Goal: Information Seeking & Learning: Learn about a topic

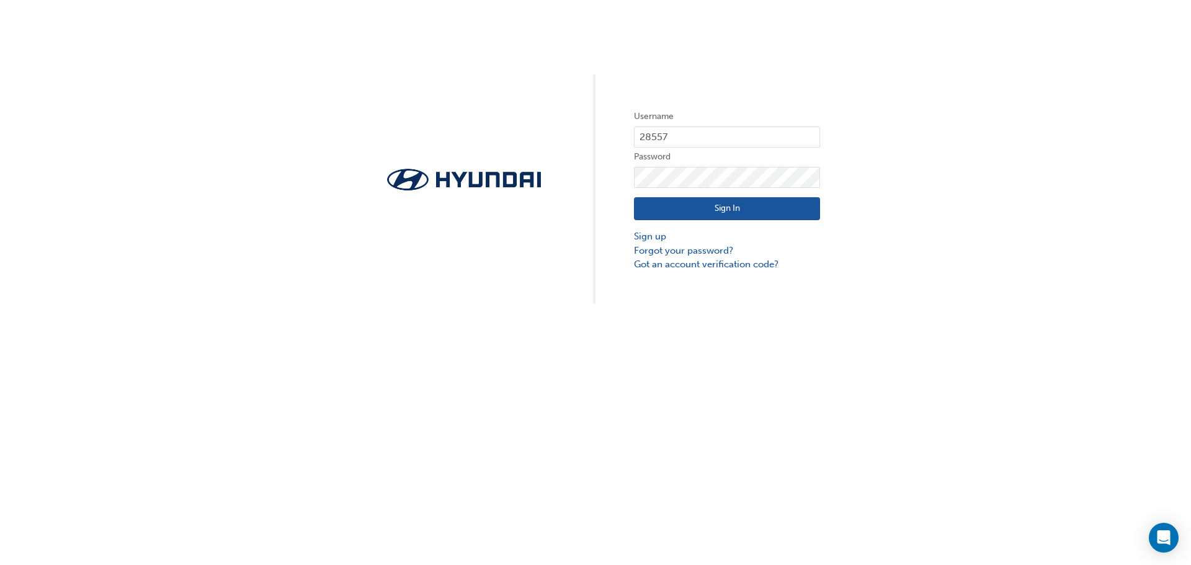
click at [697, 215] on button "Sign In" at bounding box center [727, 209] width 186 height 24
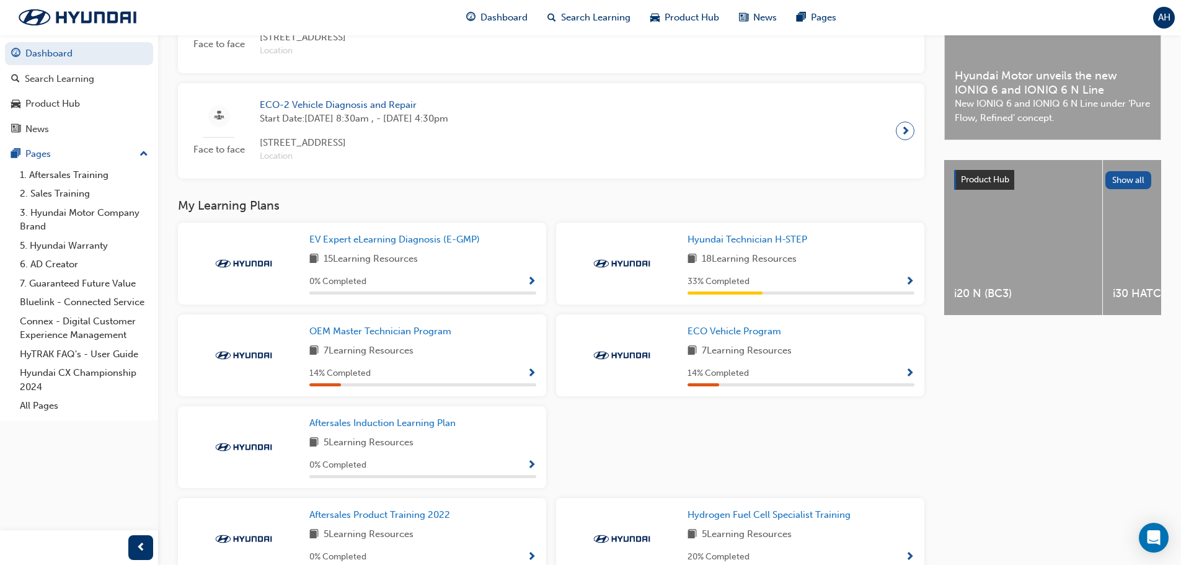
scroll to position [372, 0]
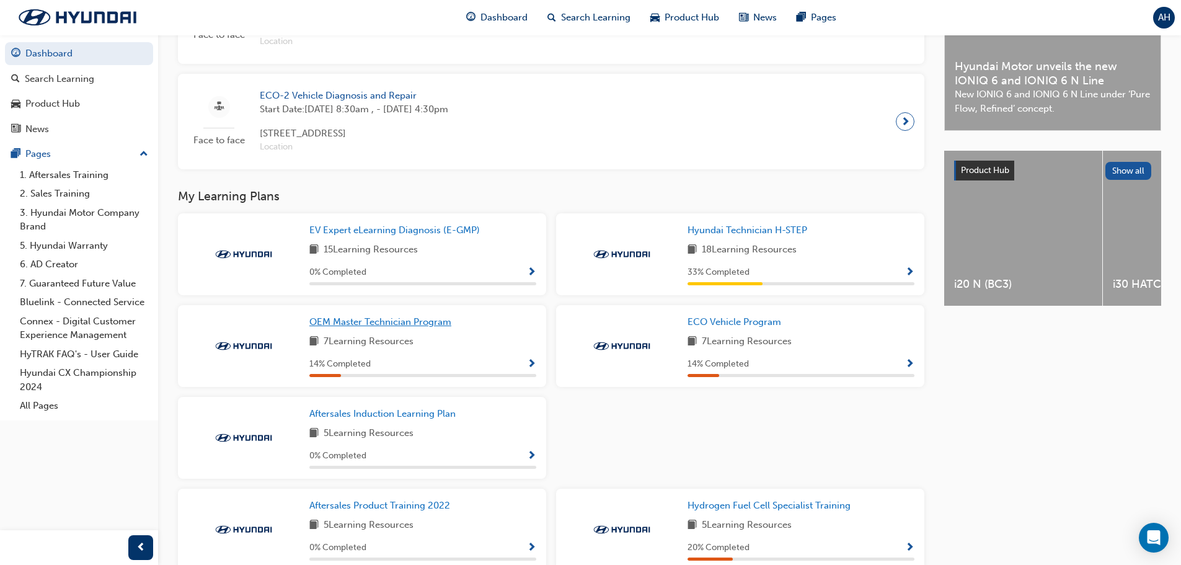
click at [411, 327] on span "OEM Master Technician Program" at bounding box center [380, 321] width 142 height 11
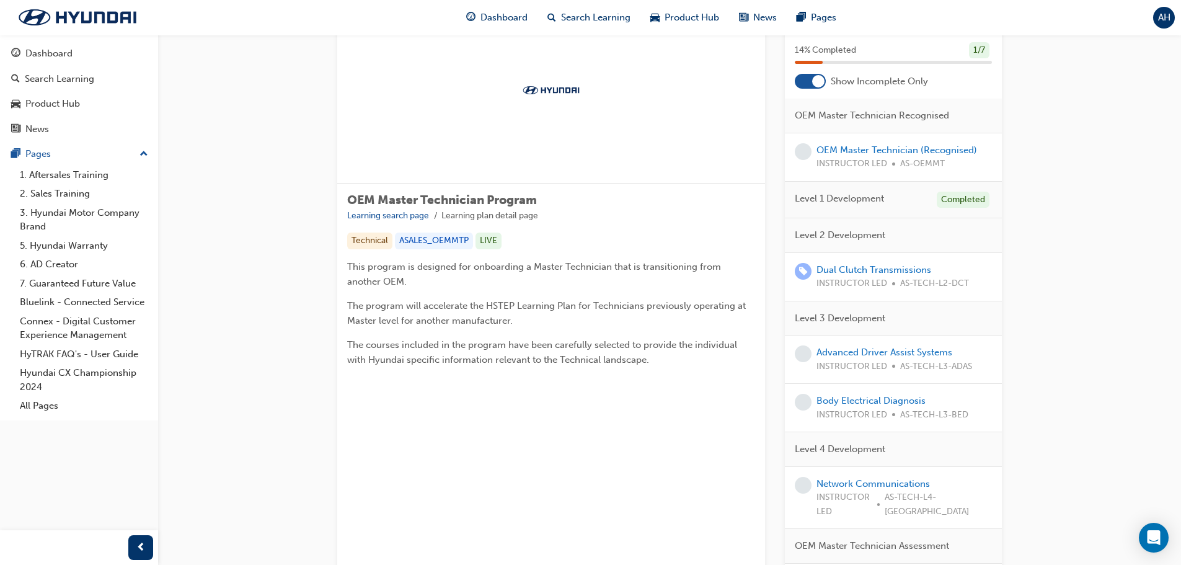
scroll to position [66, 0]
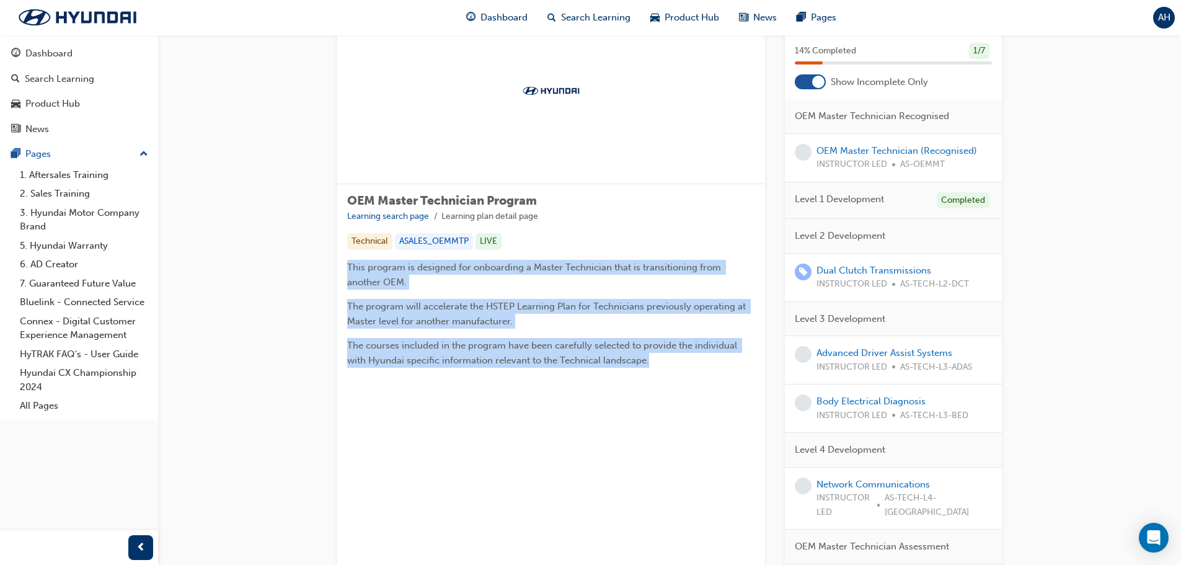
drag, startPoint x: 654, startPoint y: 362, endPoint x: 347, endPoint y: 259, distance: 324.0
click at [347, 259] on div "OEM Master Technician Program Learning search page Learning plan detail page Te…" at bounding box center [551, 285] width 428 height 203
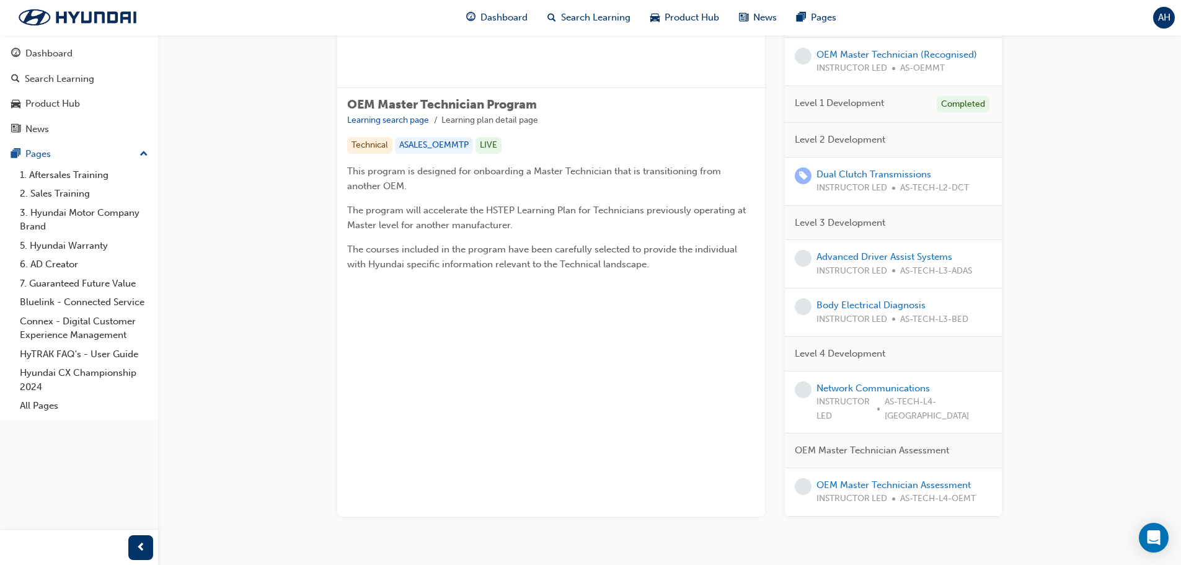
scroll to position [190, 0]
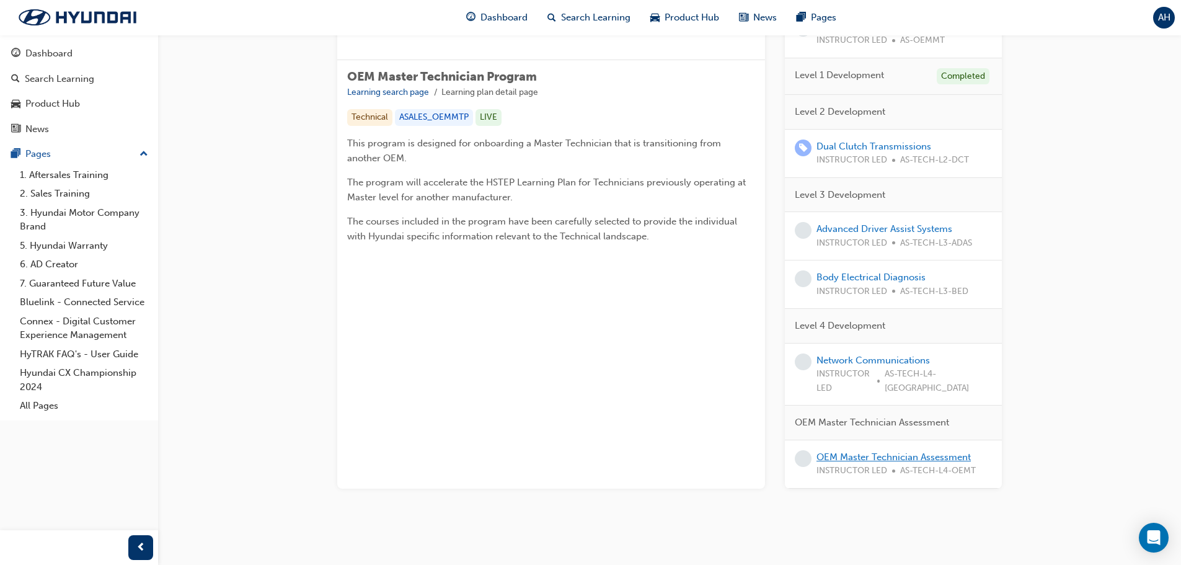
click at [856, 451] on link "OEM Master Technician Assessment" at bounding box center [894, 456] width 154 height 11
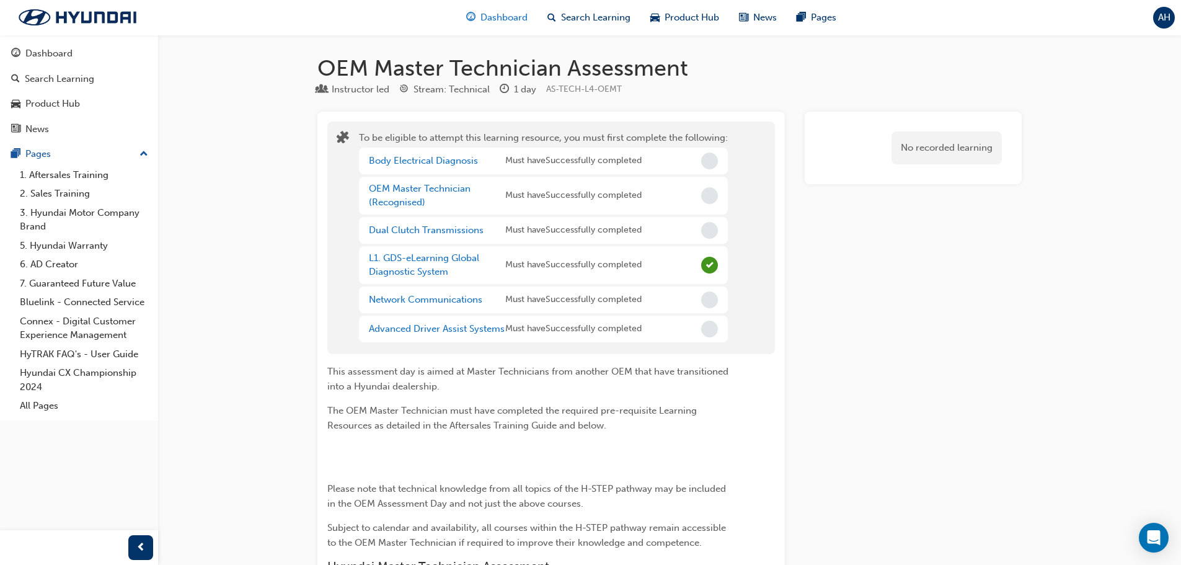
click at [493, 15] on span "Dashboard" at bounding box center [504, 18] width 47 height 14
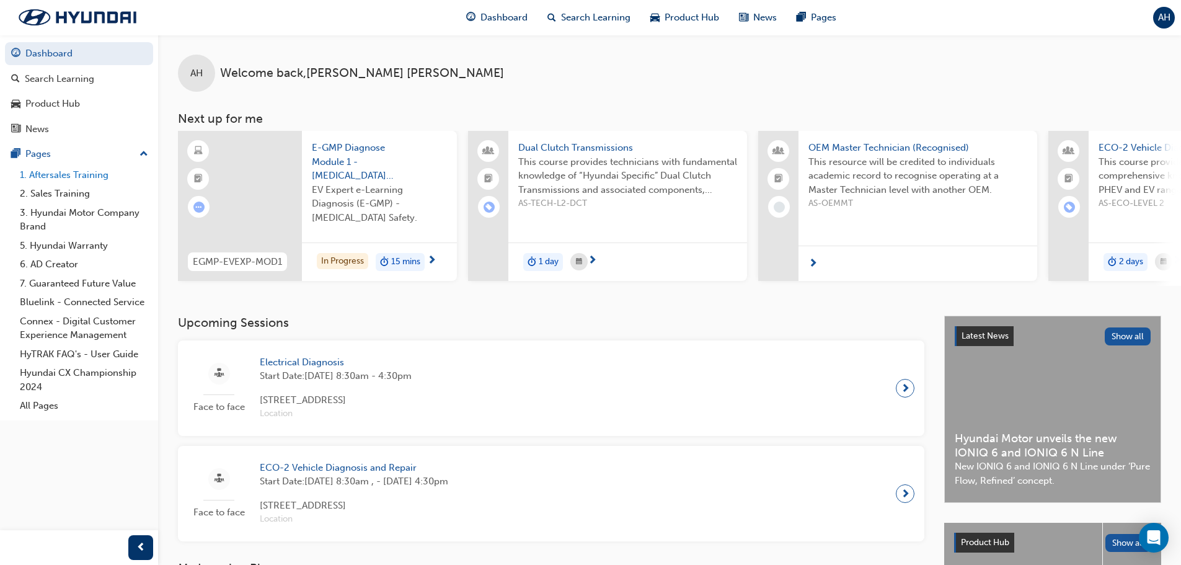
click at [99, 175] on link "1. Aftersales Training" at bounding box center [84, 175] width 138 height 19
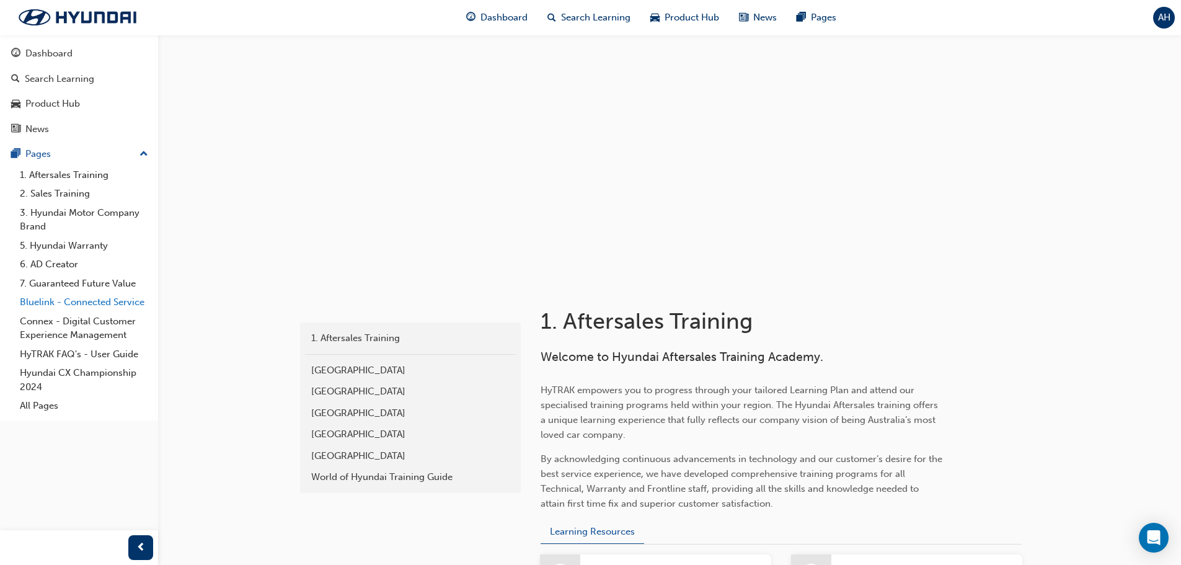
click at [125, 307] on link "Bluelink - Connected Service" at bounding box center [84, 302] width 138 height 19
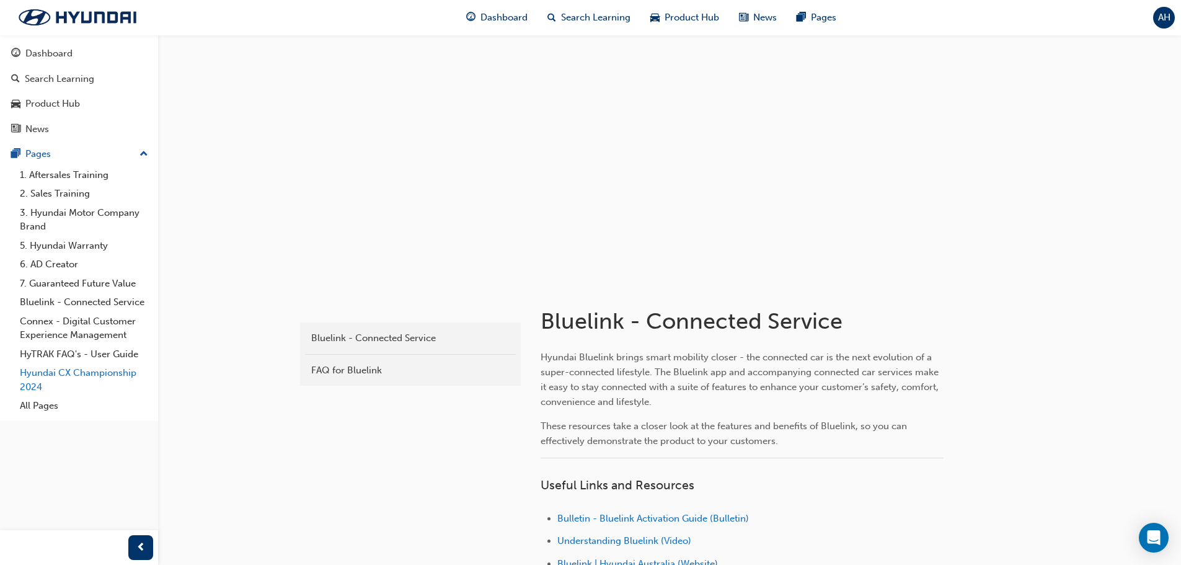
click at [96, 372] on link "Hyundai CX Championship 2024" at bounding box center [84, 379] width 138 height 33
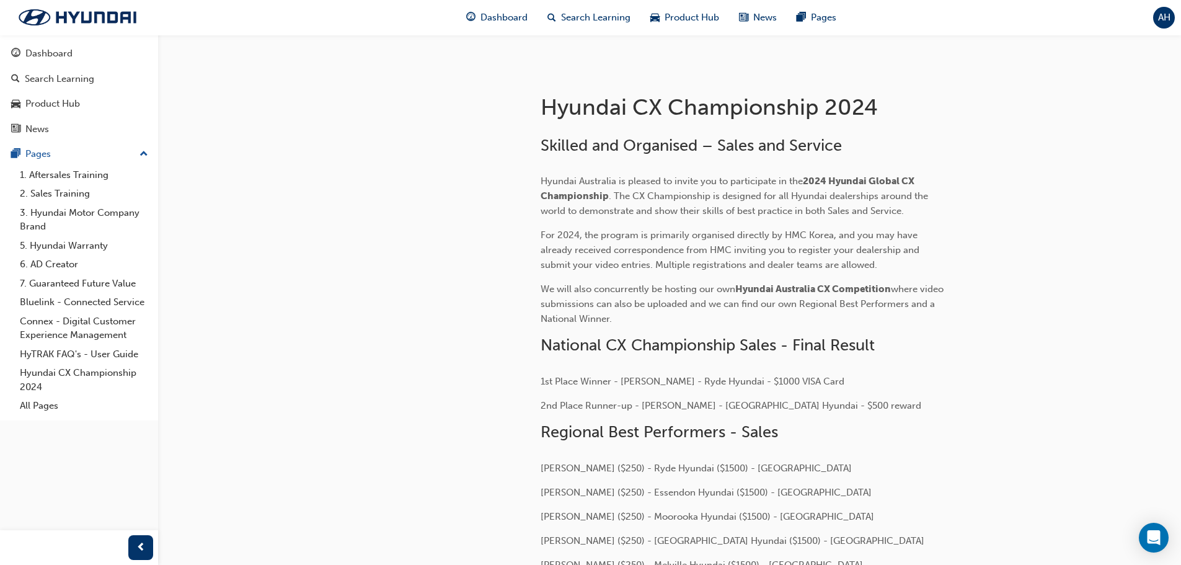
scroll to position [248, 0]
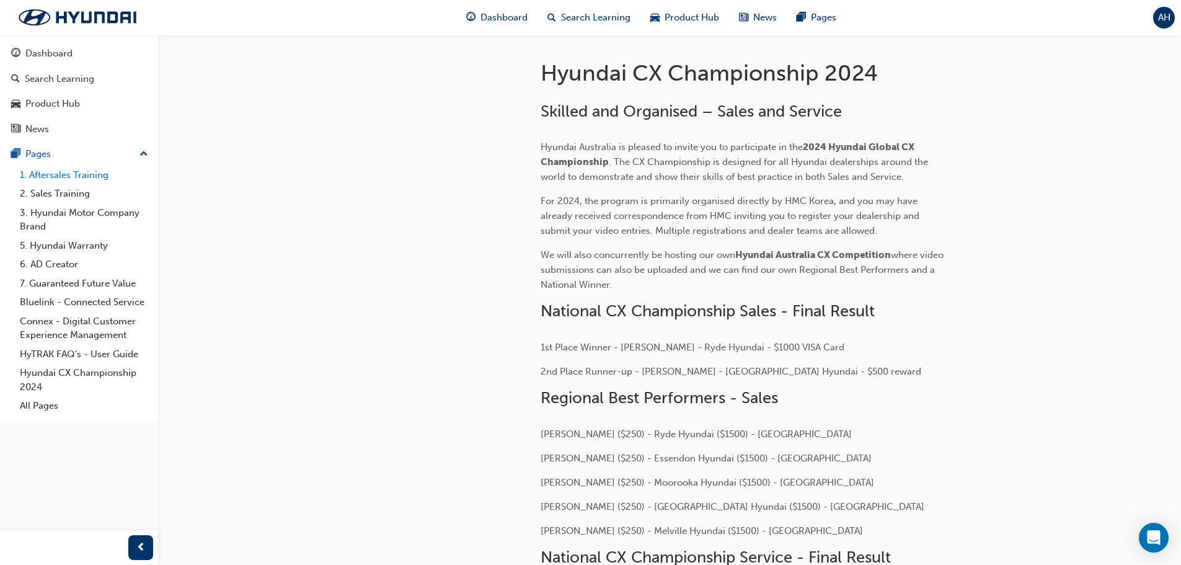
click at [102, 174] on link "1. Aftersales Training" at bounding box center [84, 175] width 138 height 19
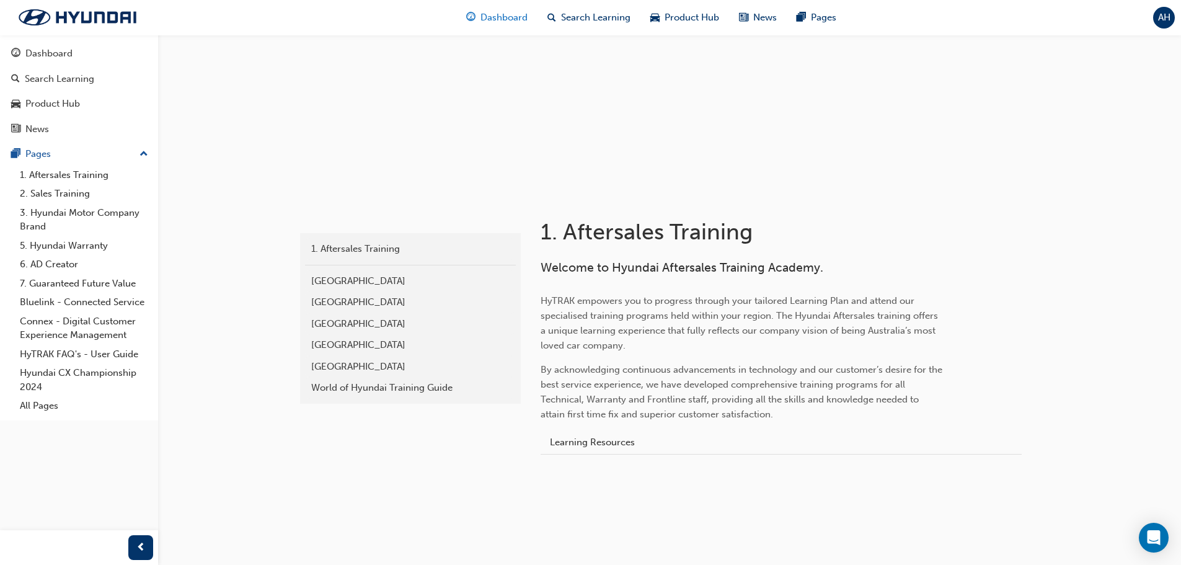
click at [503, 16] on span "Dashboard" at bounding box center [504, 18] width 47 height 14
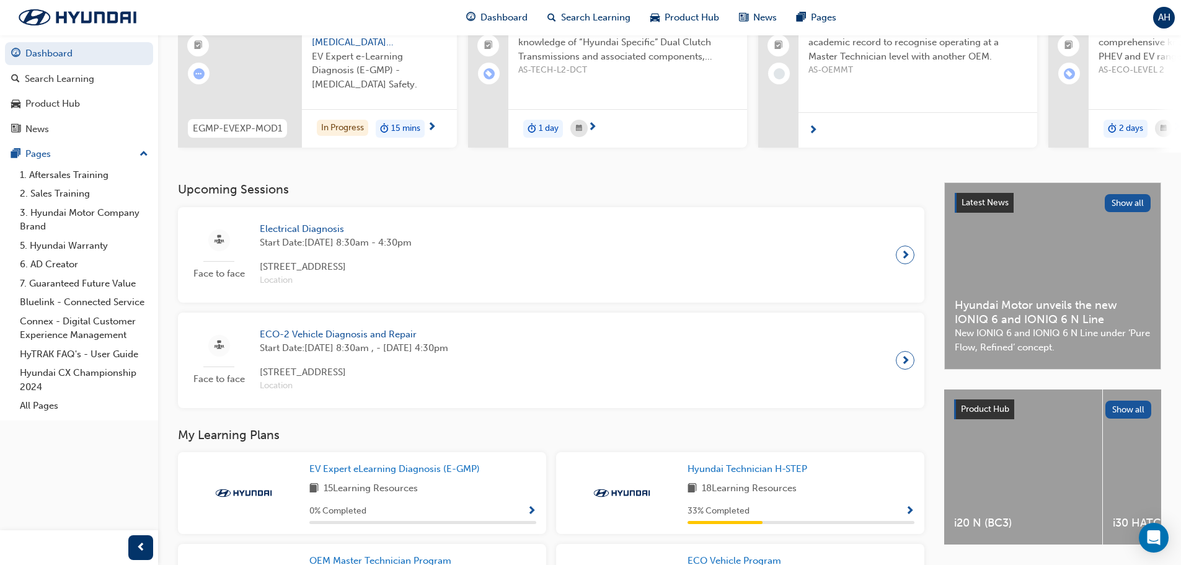
scroll to position [257, 0]
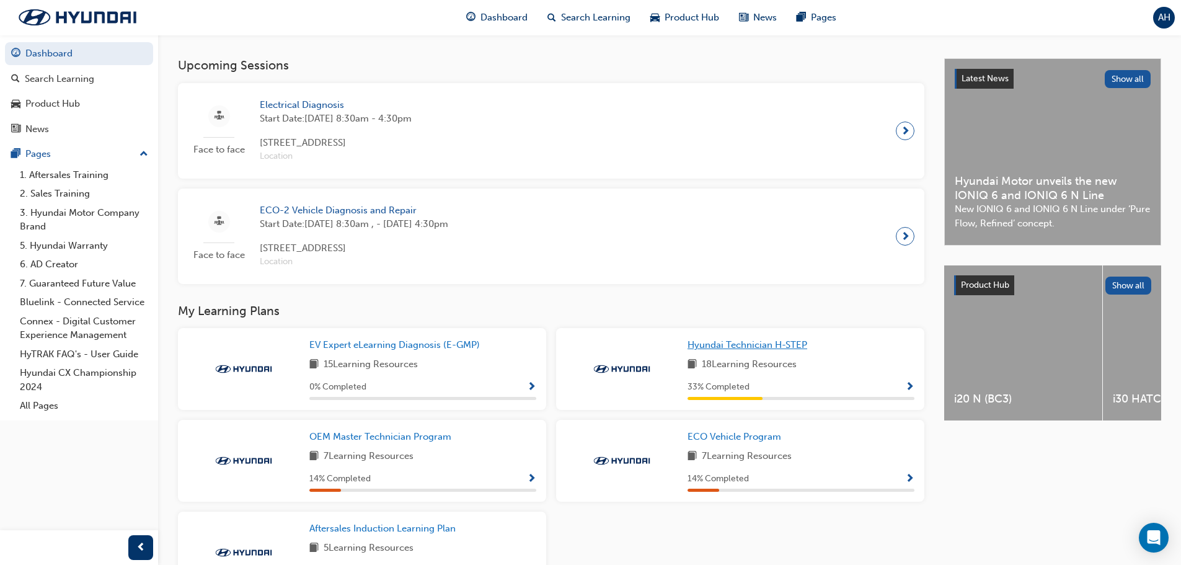
click at [771, 350] on span "Hyundai Technician H-STEP" at bounding box center [748, 344] width 120 height 11
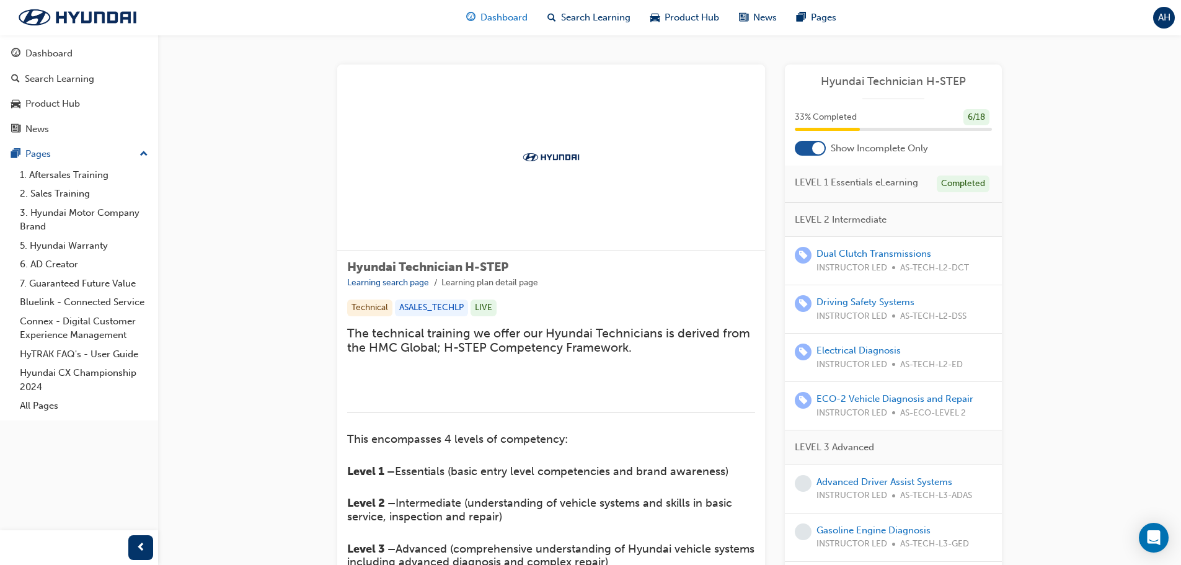
click at [511, 19] on span "Dashboard" at bounding box center [504, 18] width 47 height 14
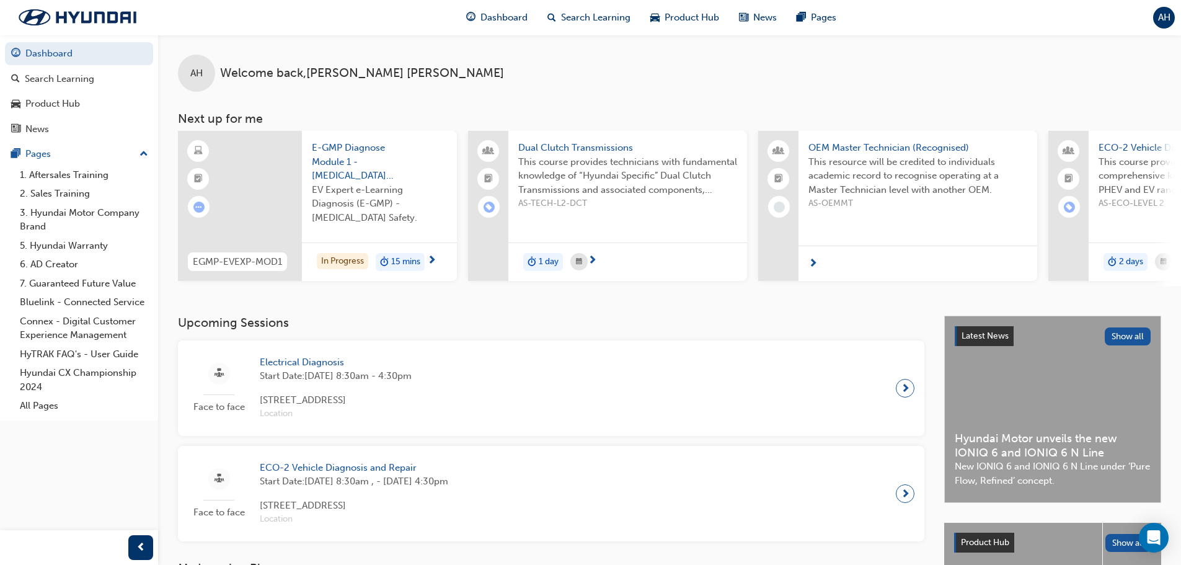
click at [878, 149] on span "OEM Master Technician (Recognised)" at bounding box center [918, 148] width 219 height 14
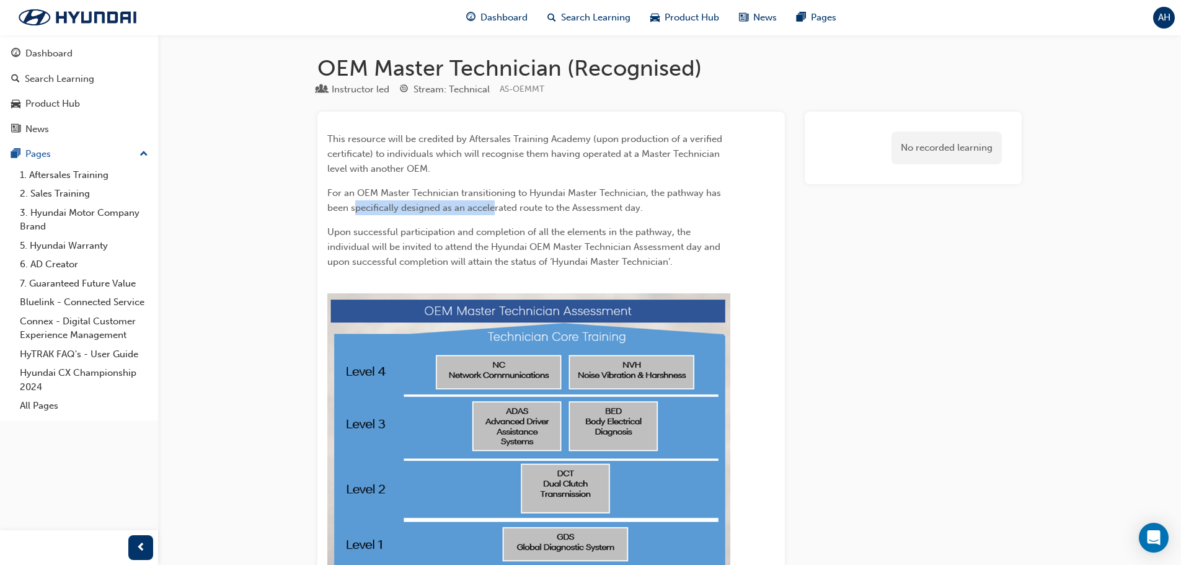
drag, startPoint x: 354, startPoint y: 206, endPoint x: 494, endPoint y: 211, distance: 139.6
click at [494, 211] on span "For an OEM Master Technician transitioning to Hyundai Master Technician, the pa…" at bounding box center [525, 200] width 396 height 26
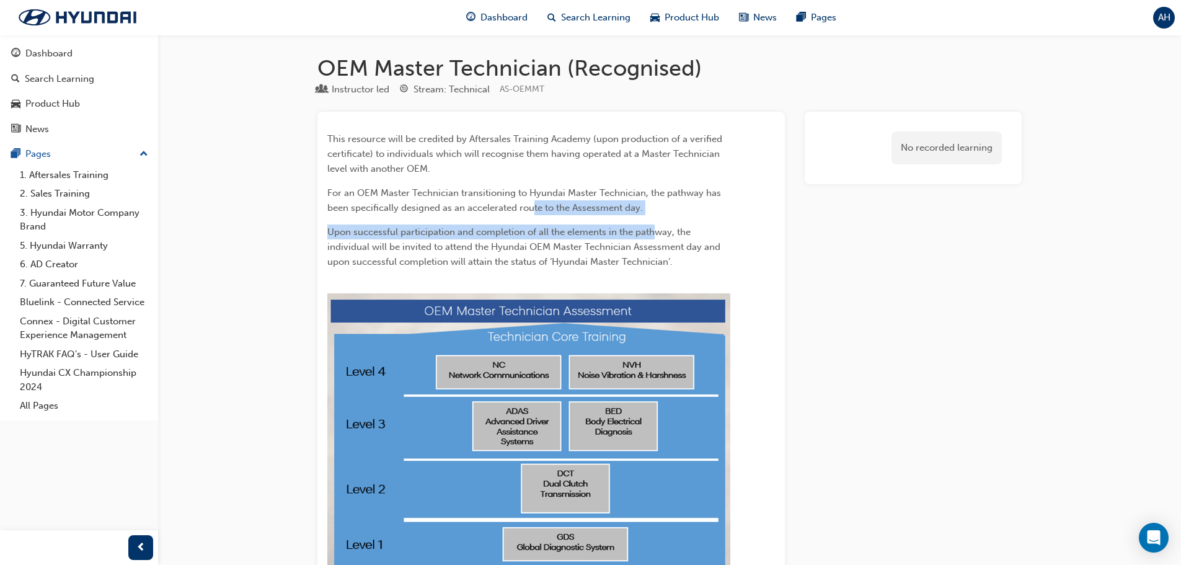
drag, startPoint x: 635, startPoint y: 219, endPoint x: 656, endPoint y: 219, distance: 20.5
click at [656, 219] on div "This resource will be credited by Aftersales Training Academy (upon production …" at bounding box center [528, 367] width 403 height 472
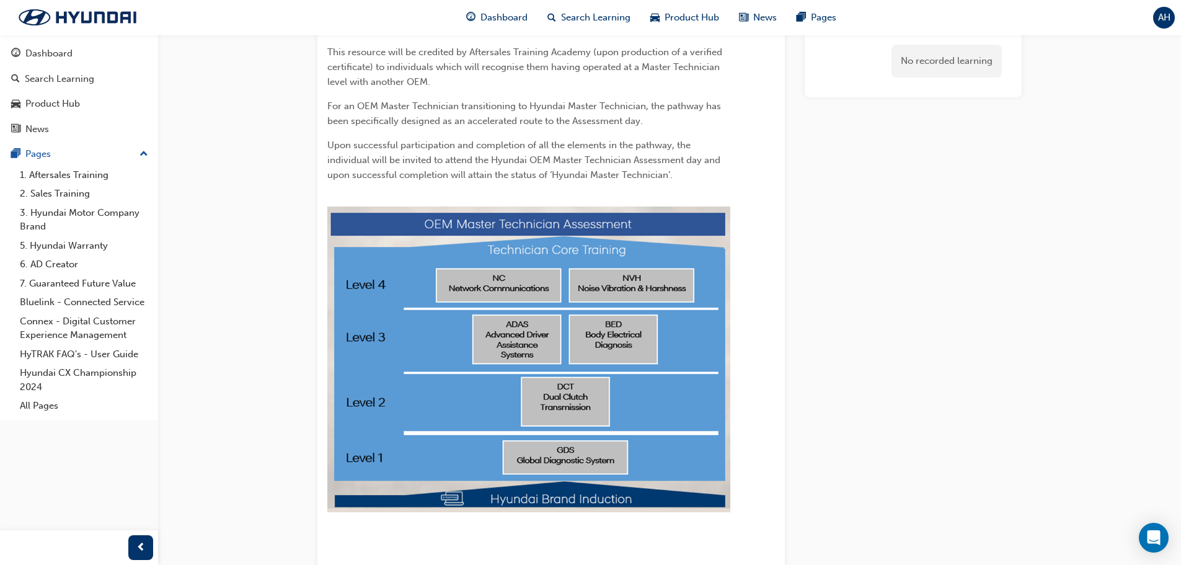
scroll to position [159, 0]
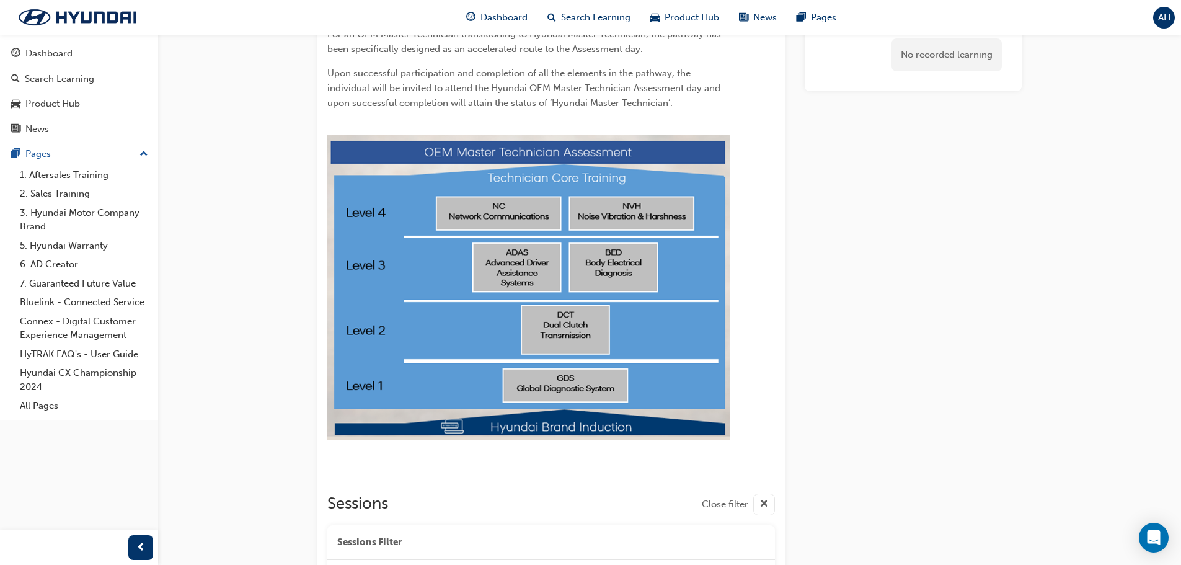
click at [467, 291] on img at bounding box center [528, 288] width 403 height 306
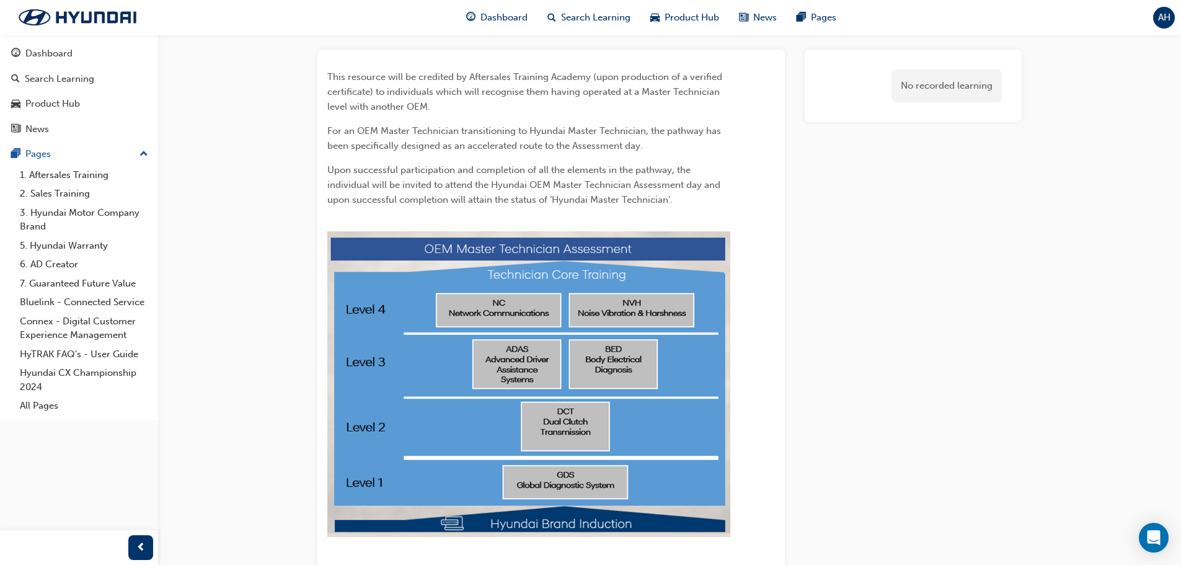
scroll to position [0, 0]
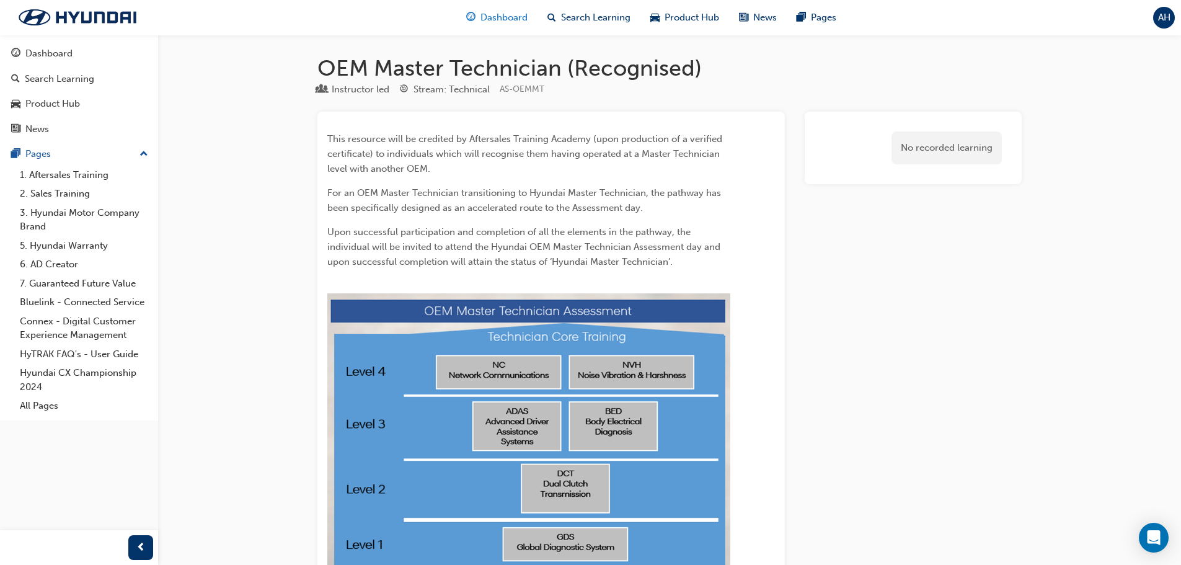
click at [507, 21] on span "Dashboard" at bounding box center [504, 18] width 47 height 14
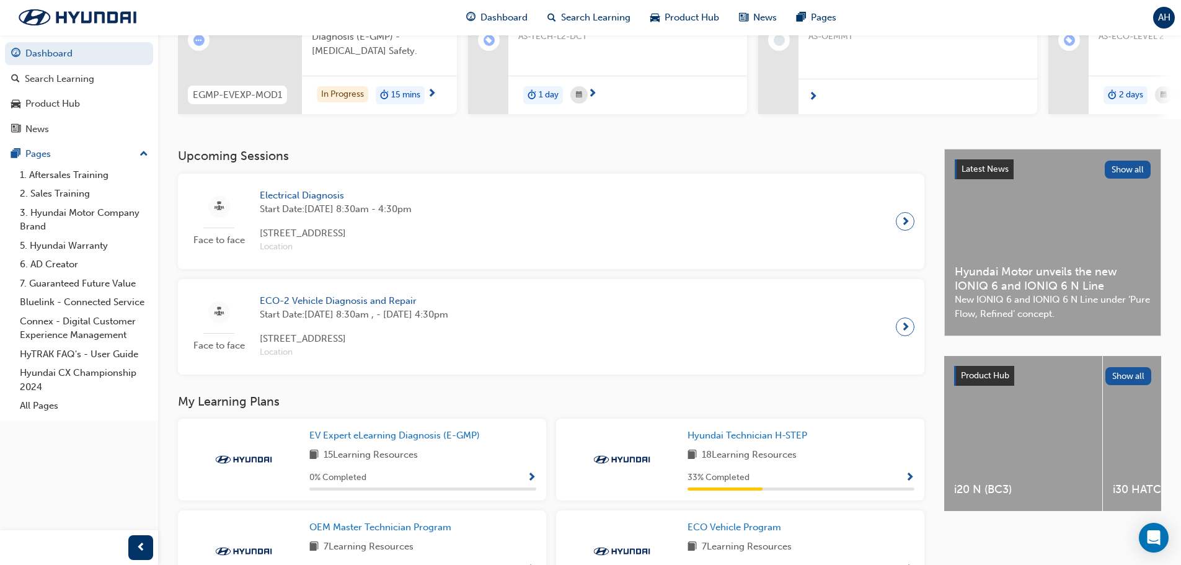
scroll to position [372, 0]
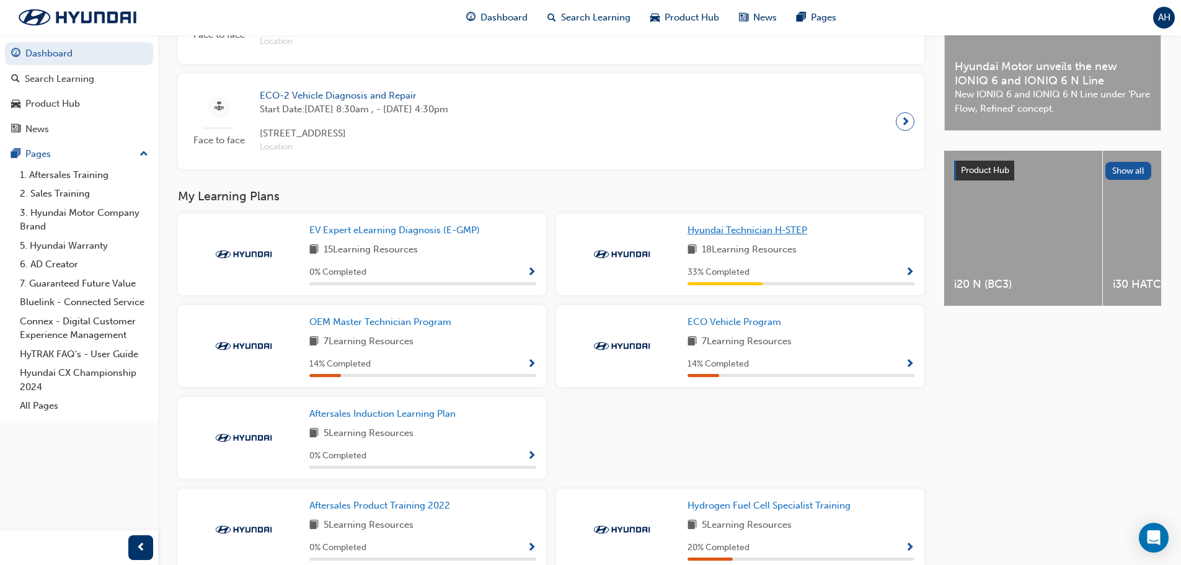
click at [757, 233] on span "Hyundai Technician H-STEP" at bounding box center [748, 230] width 120 height 11
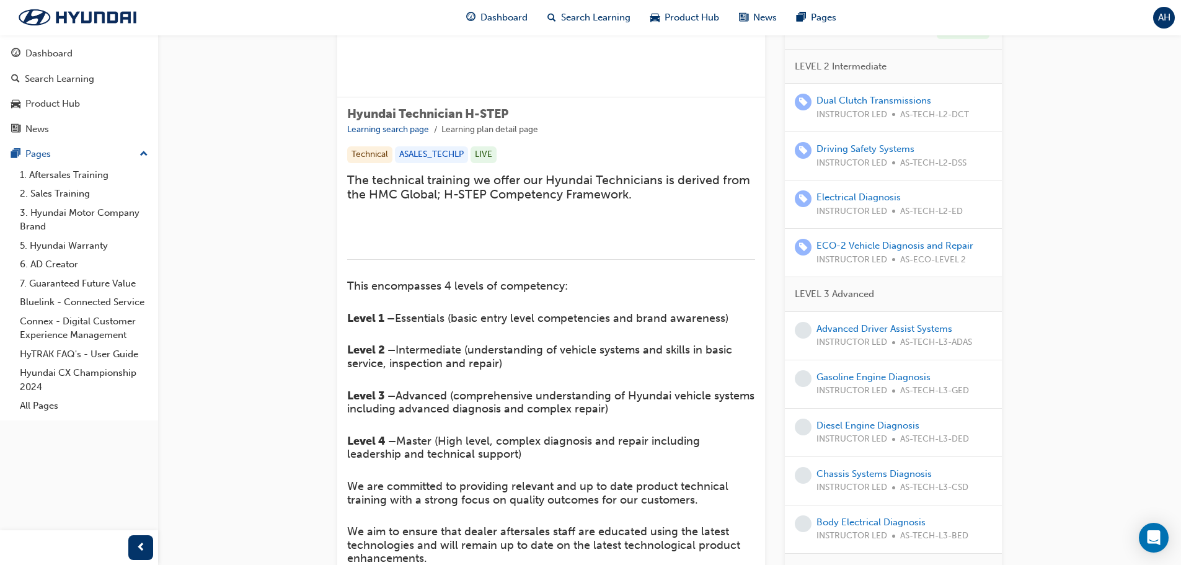
scroll to position [62, 0]
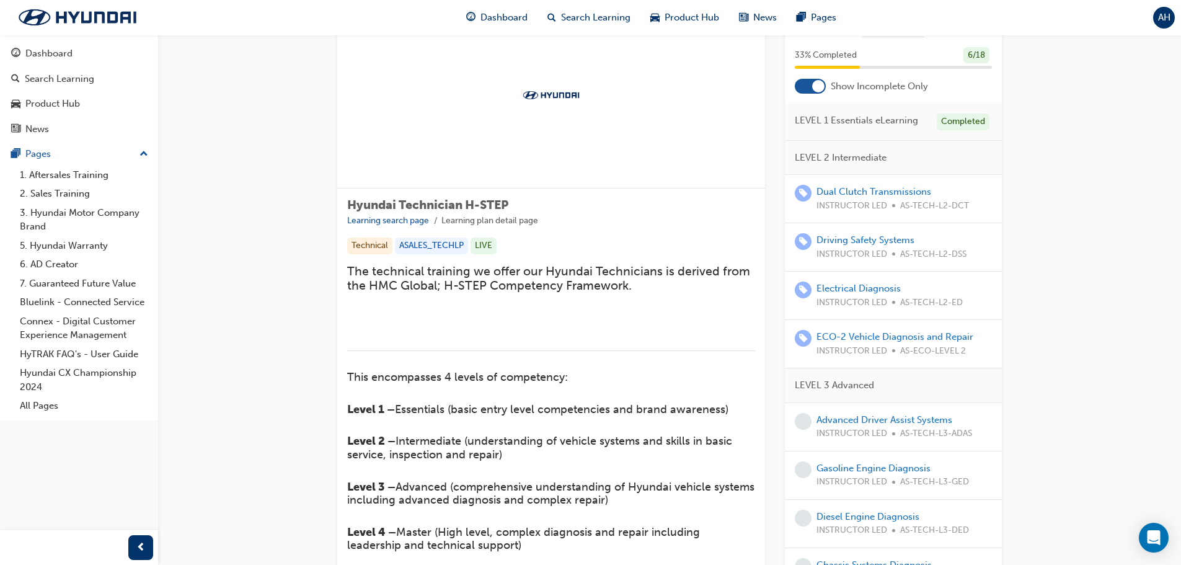
click at [807, 94] on div at bounding box center [810, 86] width 31 height 15
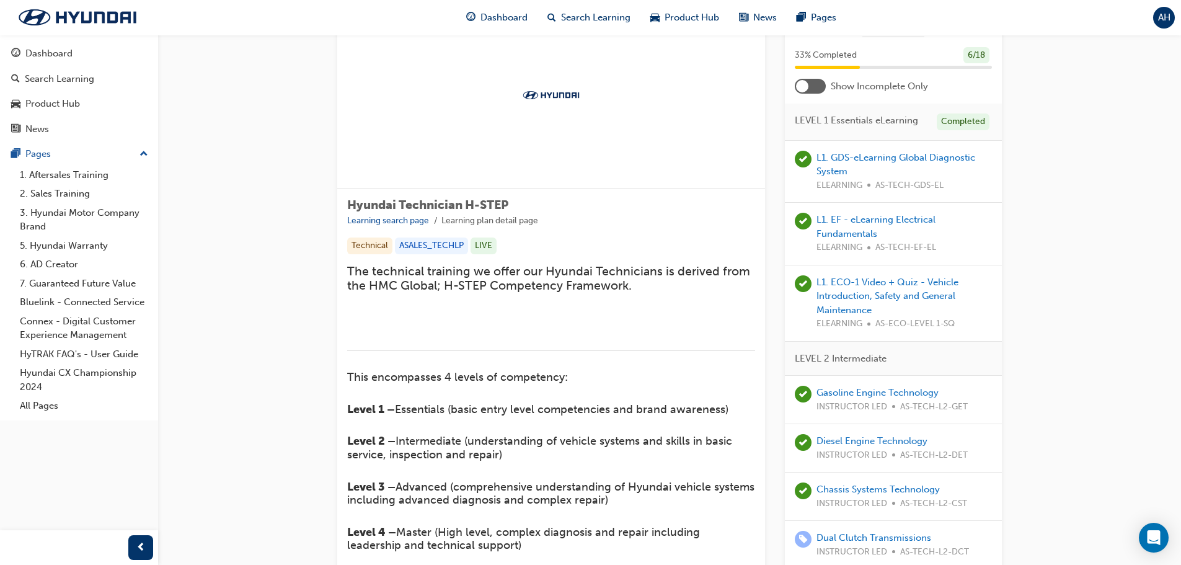
click at [808, 91] on div at bounding box center [810, 86] width 31 height 15
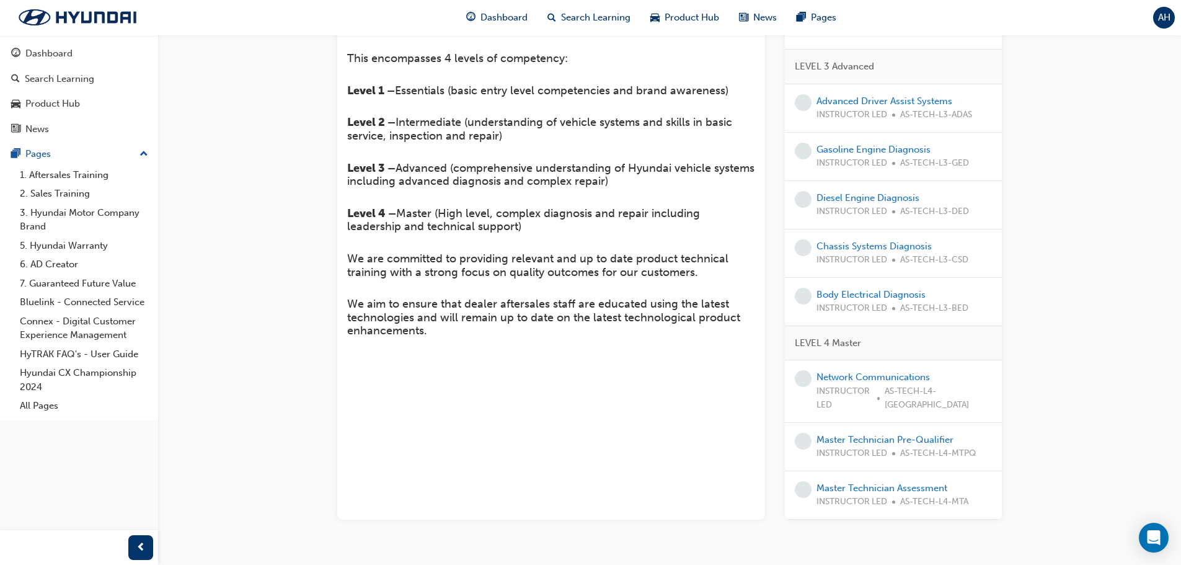
scroll to position [437, 0]
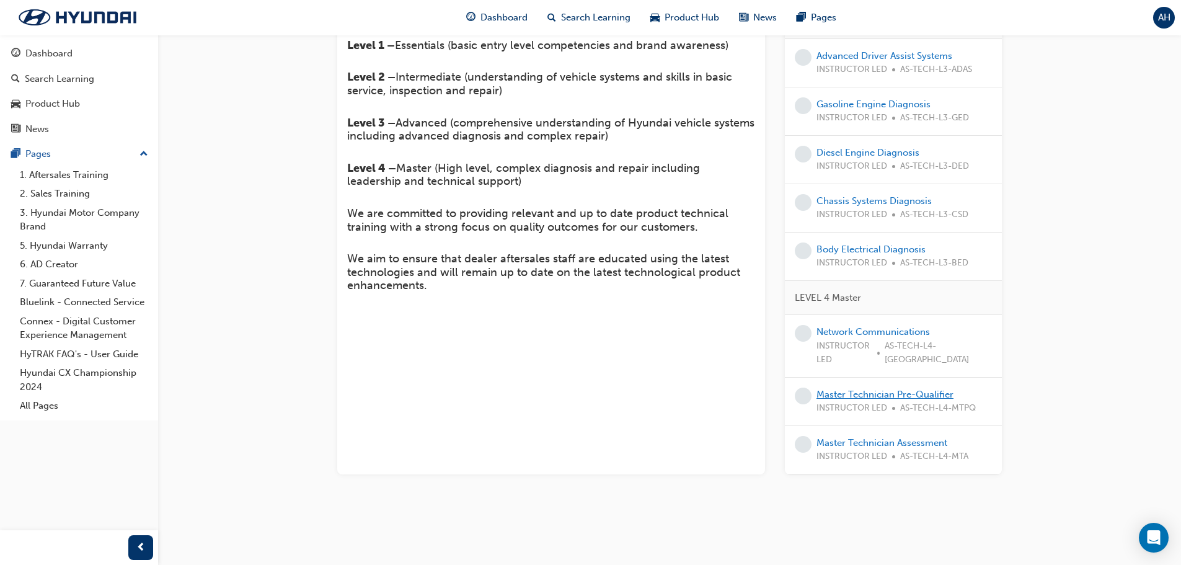
click at [926, 399] on link "Master Technician Pre-Qualifier" at bounding box center [885, 394] width 137 height 11
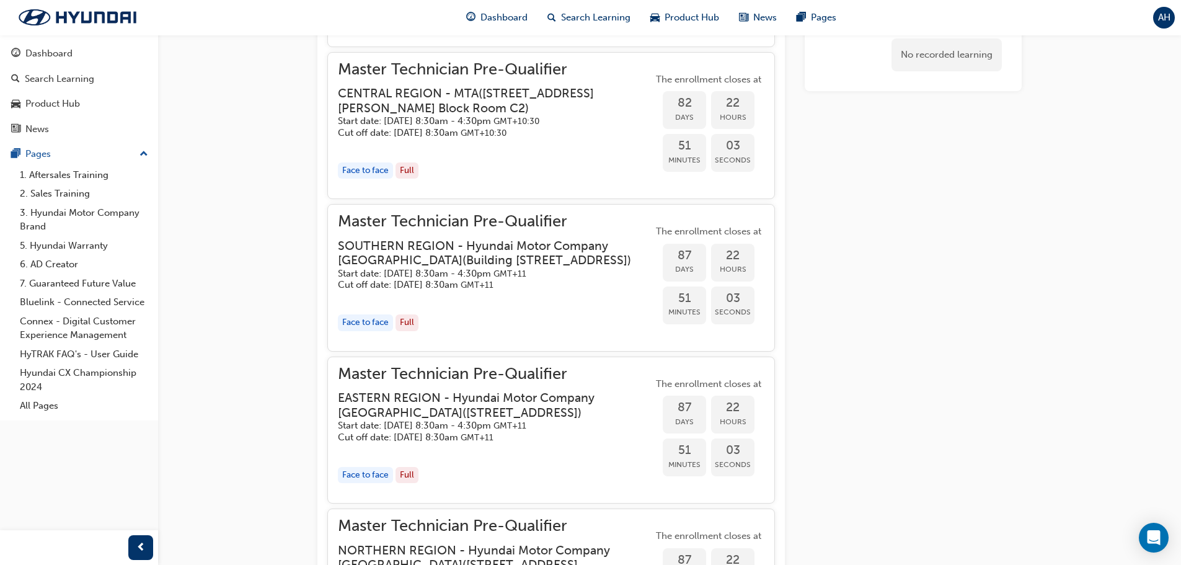
scroll to position [933, 0]
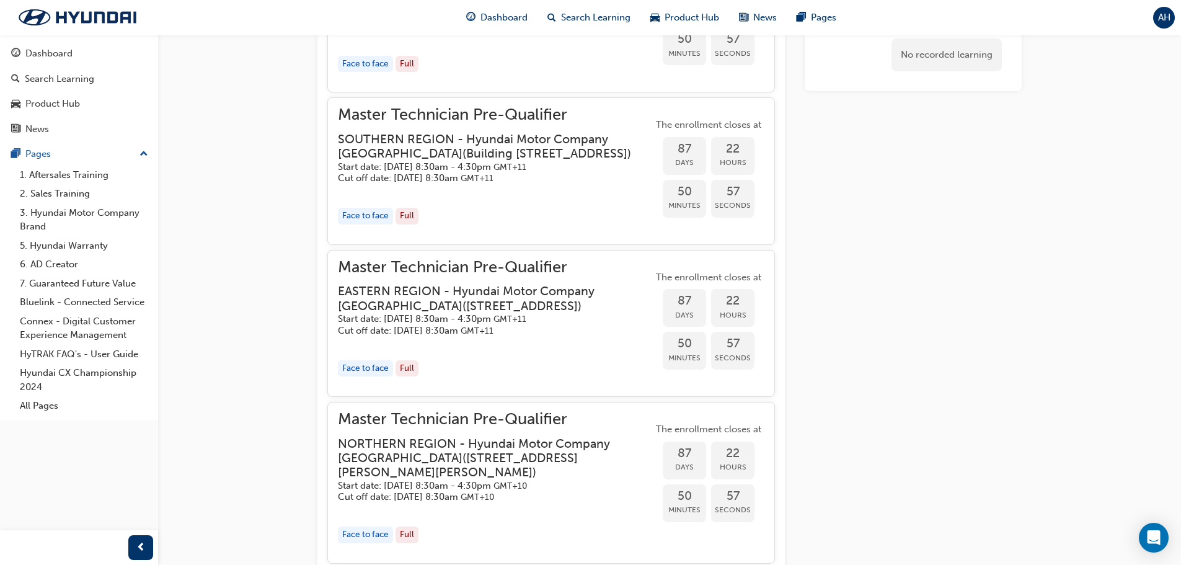
click at [499, 291] on div "Master Technician Pre-Qualifier EASTERN REGION - Hyundai Motor Company [GEOGRAP…" at bounding box center [495, 298] width 315 height 76
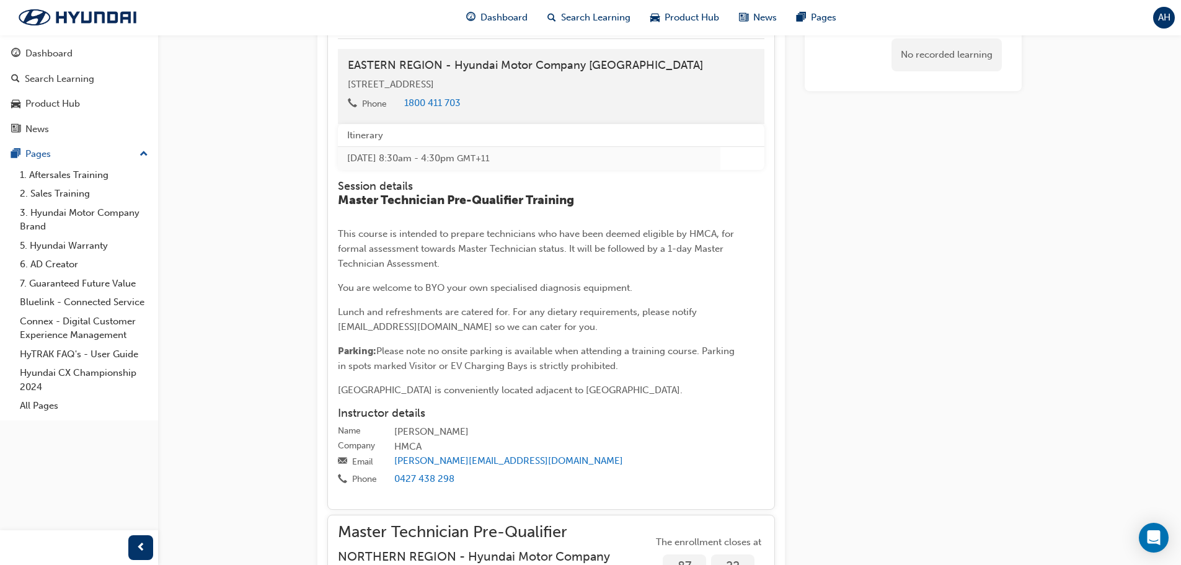
scroll to position [1305, 0]
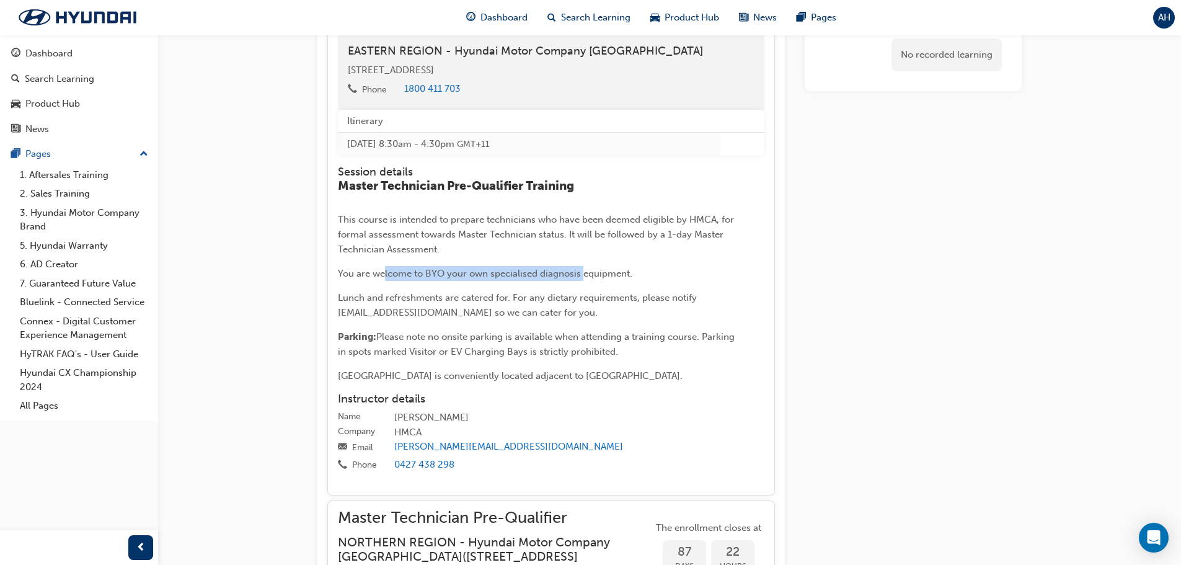
drag, startPoint x: 421, startPoint y: 303, endPoint x: 585, endPoint y: 296, distance: 163.9
click at [585, 281] on p "You are welcome to BYO your own specialised diagnosis equipment." at bounding box center [539, 273] width 403 height 15
click at [587, 281] on p "You are welcome to BYO your own specialised diagnosis equipment." at bounding box center [539, 273] width 403 height 15
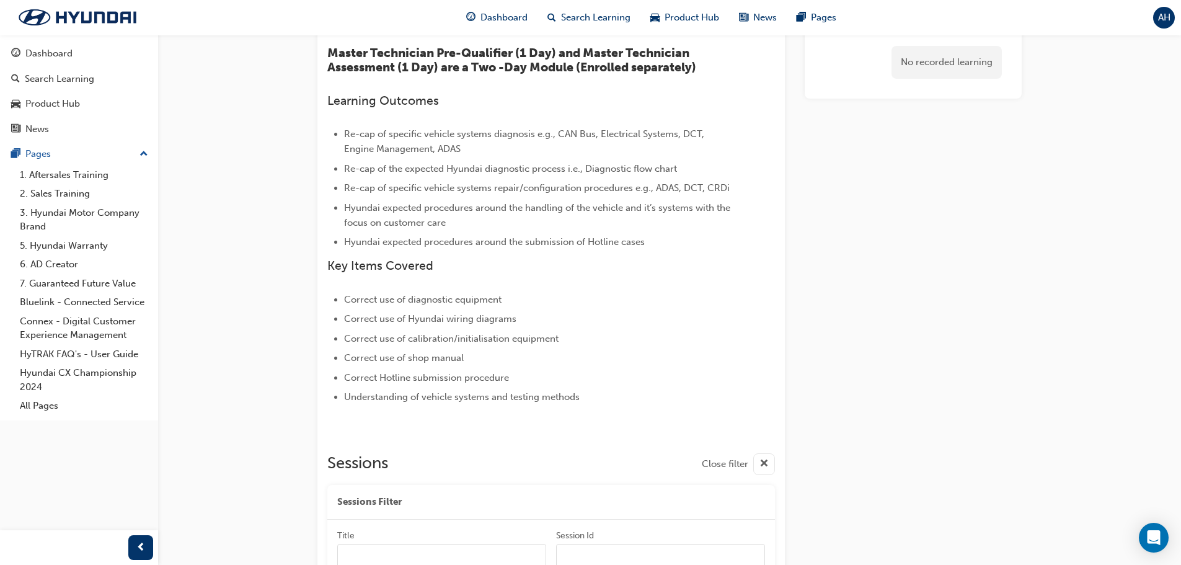
scroll to position [0, 0]
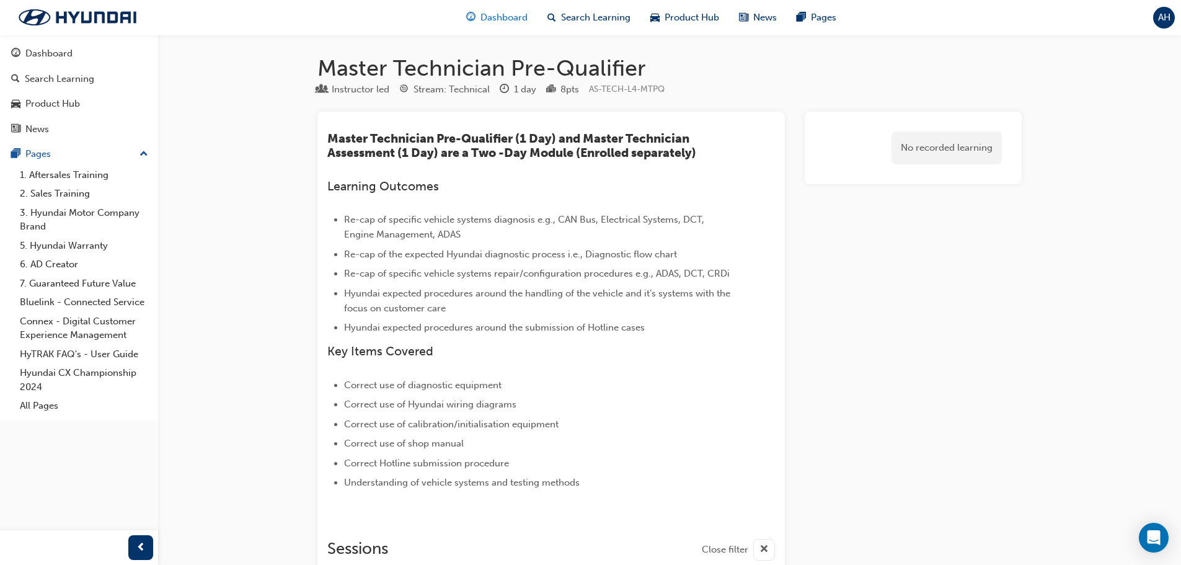
click at [488, 14] on span "Dashboard" at bounding box center [504, 18] width 47 height 14
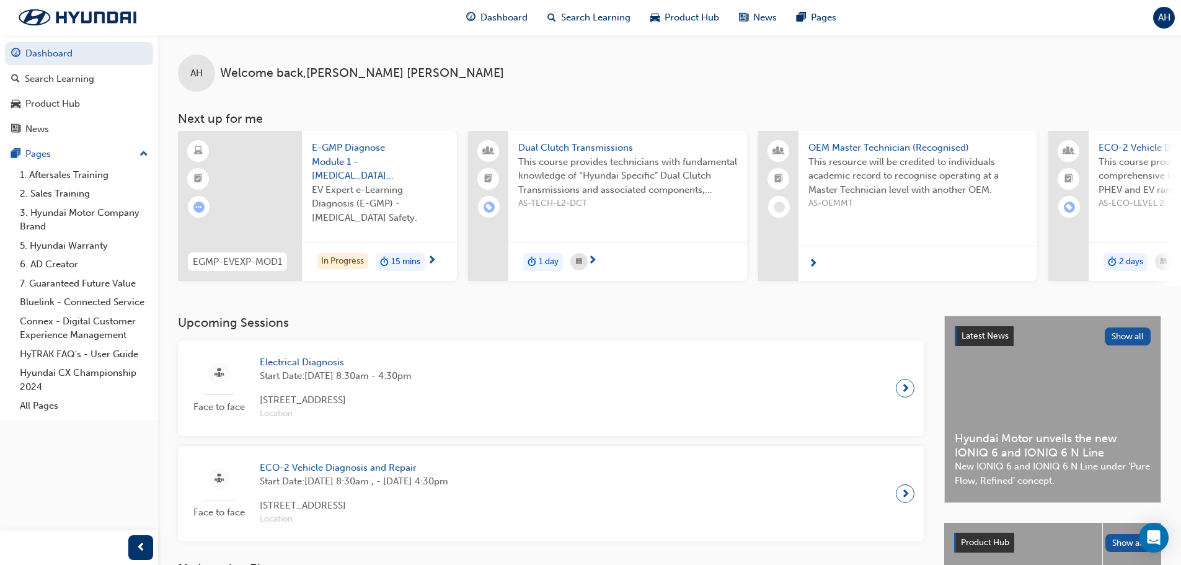
click at [886, 143] on span "OEM Master Technician (Recognised)" at bounding box center [918, 148] width 219 height 14
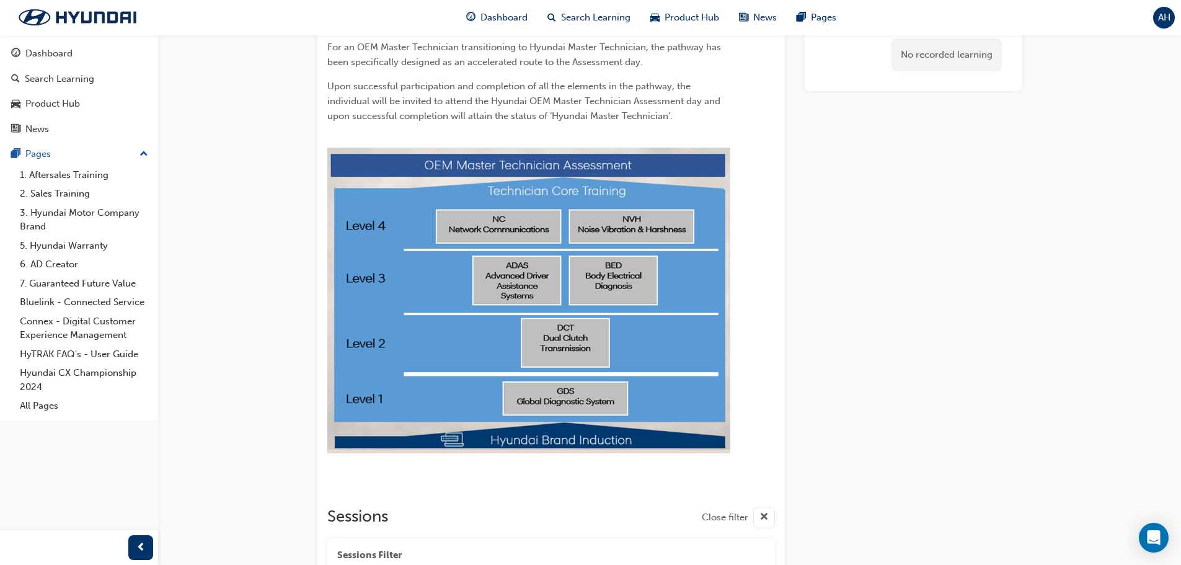
scroll to position [174, 0]
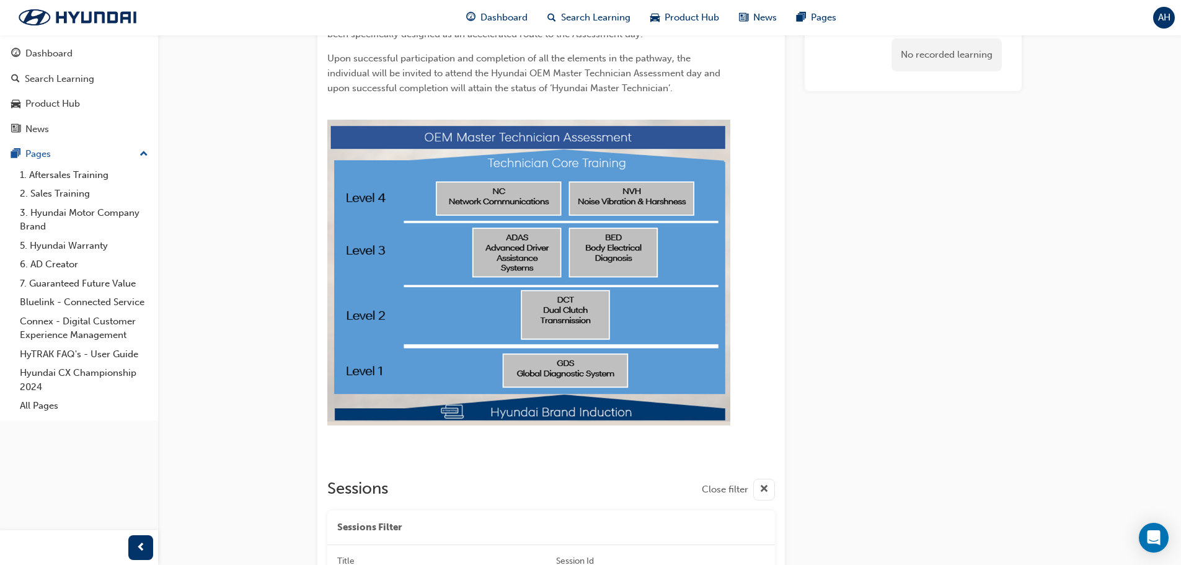
click at [638, 290] on img at bounding box center [528, 273] width 403 height 306
click at [1055, 259] on div "OEM Master Technician (Recognised) Instructor led Stream: Technical AS-OEMMT Th…" at bounding box center [590, 312] width 1181 height 972
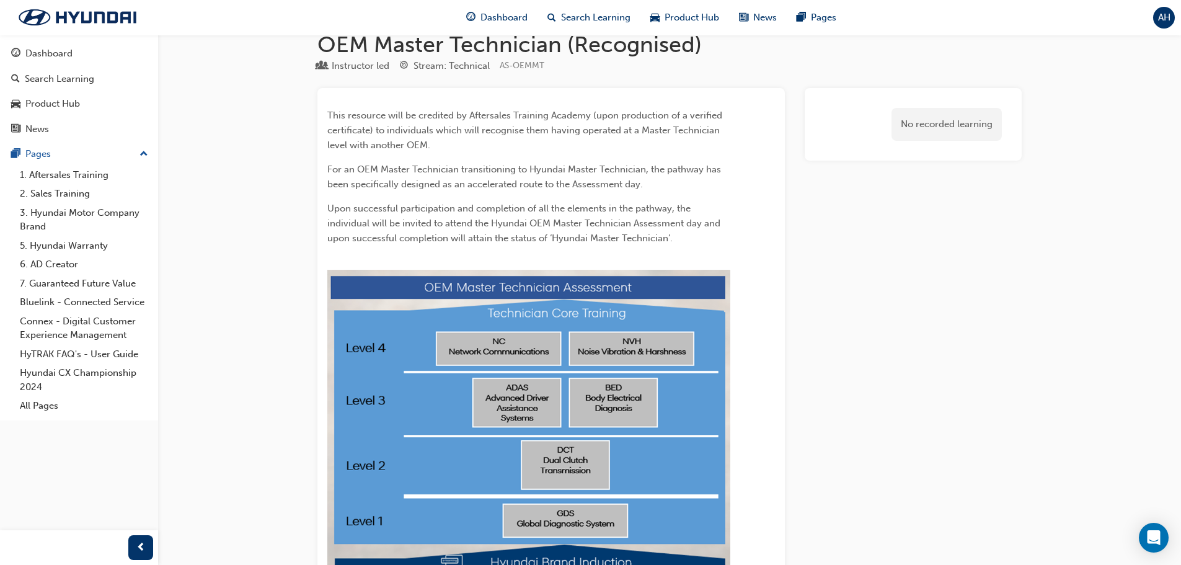
scroll to position [0, 0]
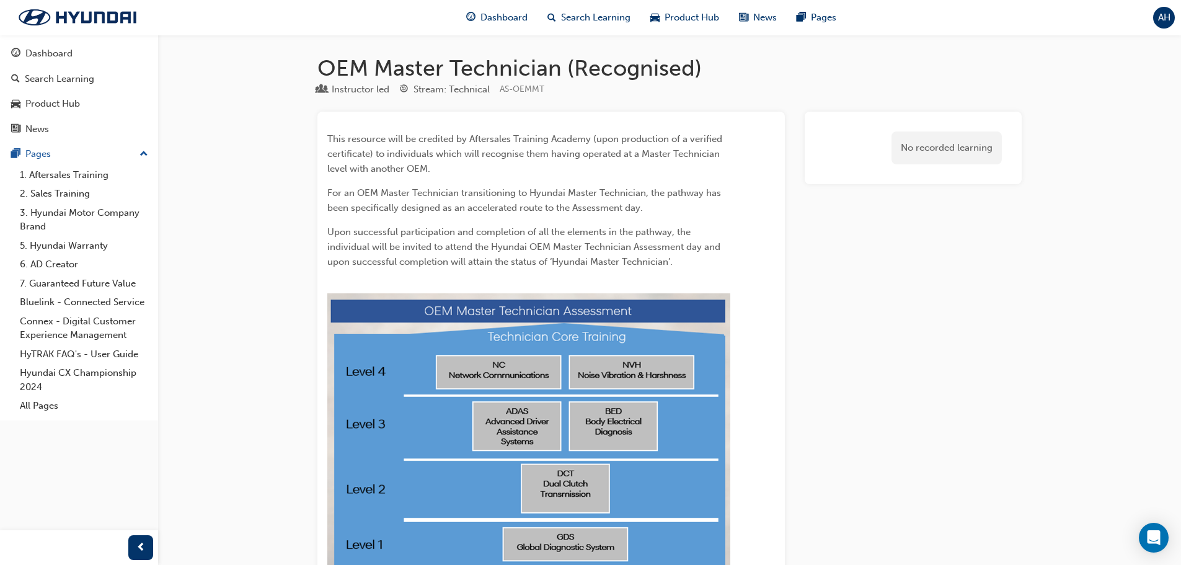
drag, startPoint x: 508, startPoint y: 18, endPoint x: 513, endPoint y: 32, distance: 15.1
click at [508, 18] on span "Dashboard" at bounding box center [504, 18] width 47 height 14
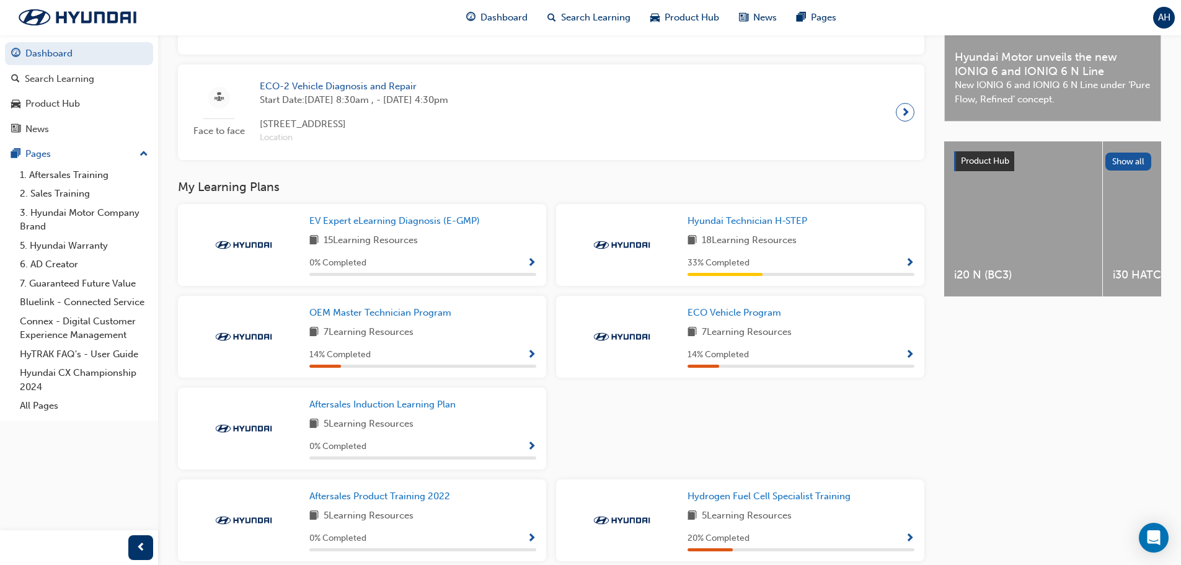
scroll to position [443, 0]
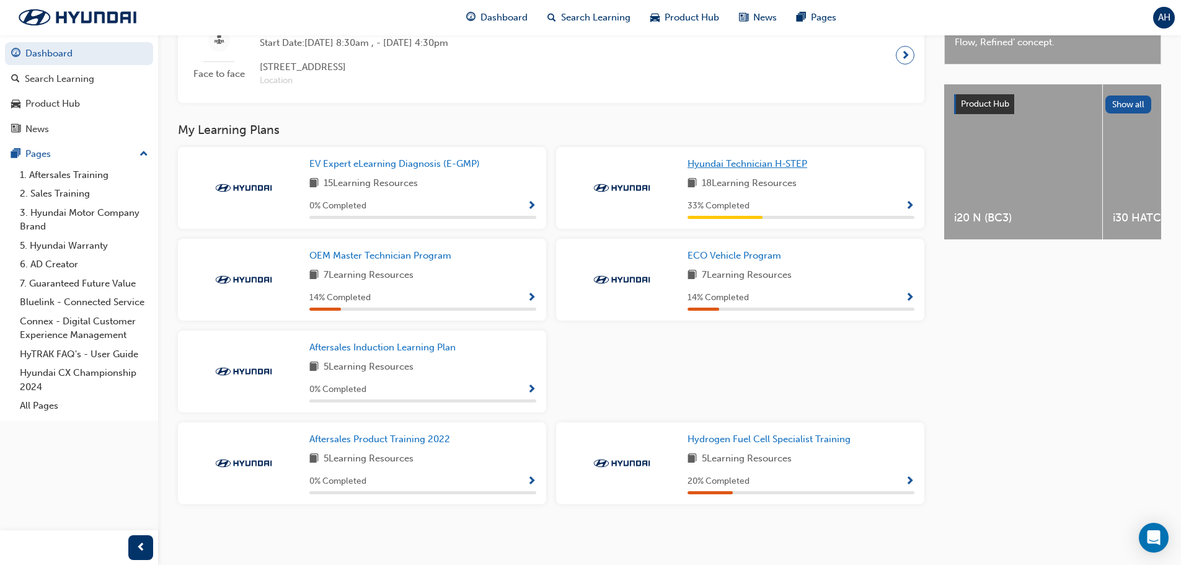
click at [786, 162] on span "Hyundai Technician H-STEP" at bounding box center [748, 163] width 120 height 11
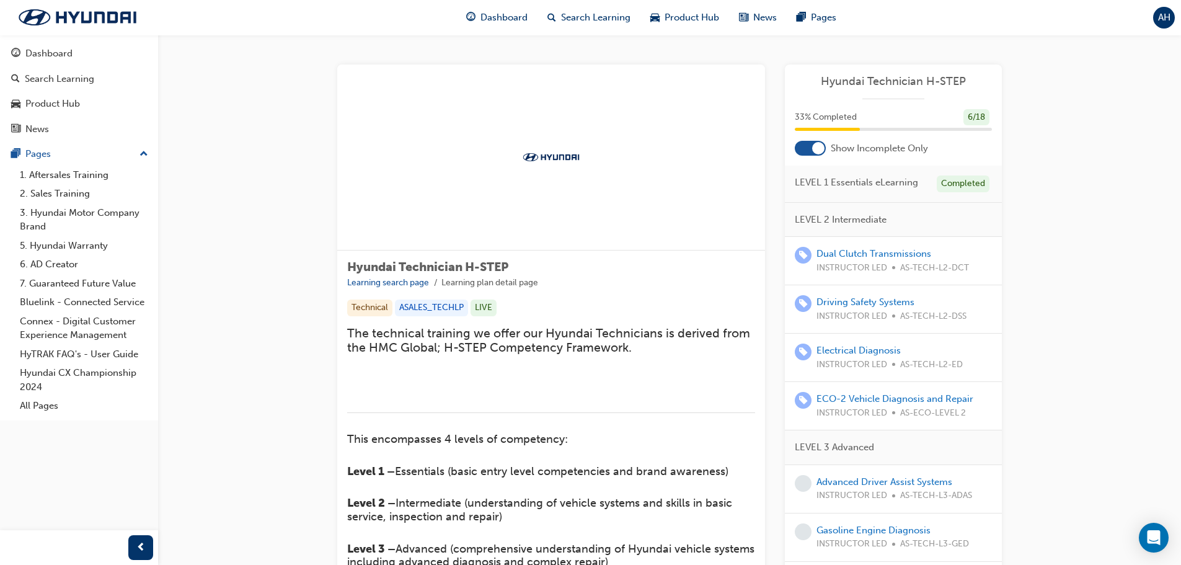
click at [821, 149] on div at bounding box center [818, 148] width 12 height 12
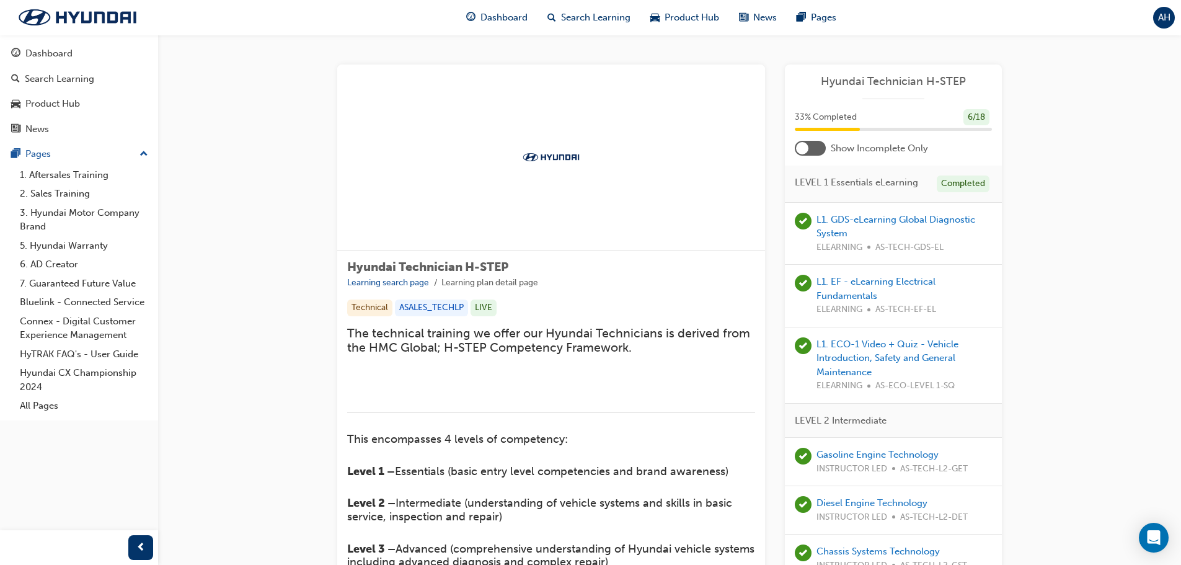
click at [815, 154] on div at bounding box center [810, 148] width 31 height 15
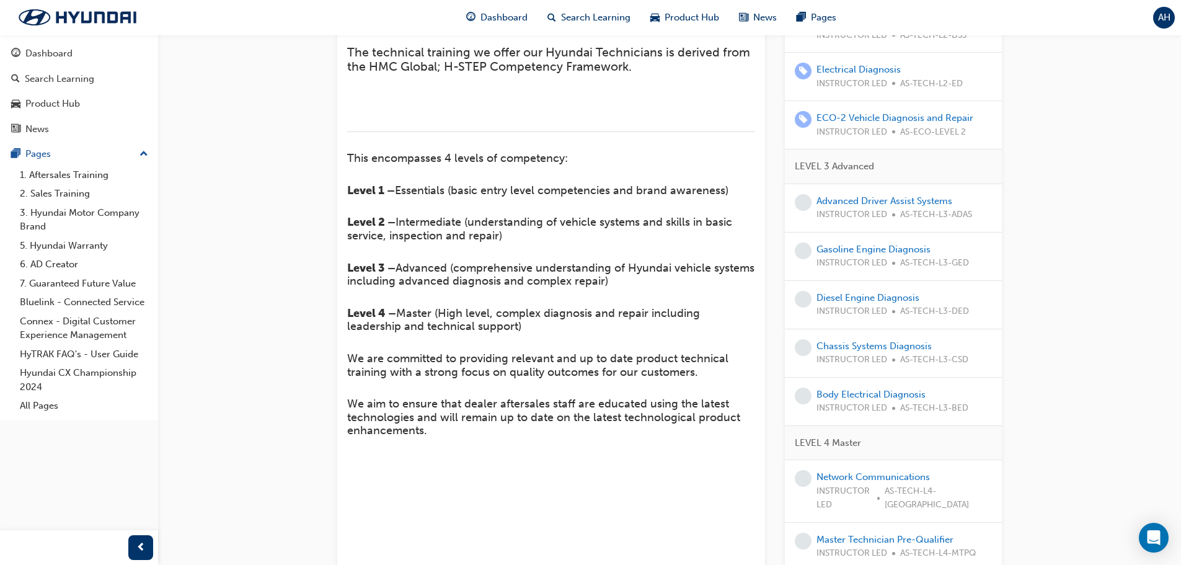
scroll to position [310, 0]
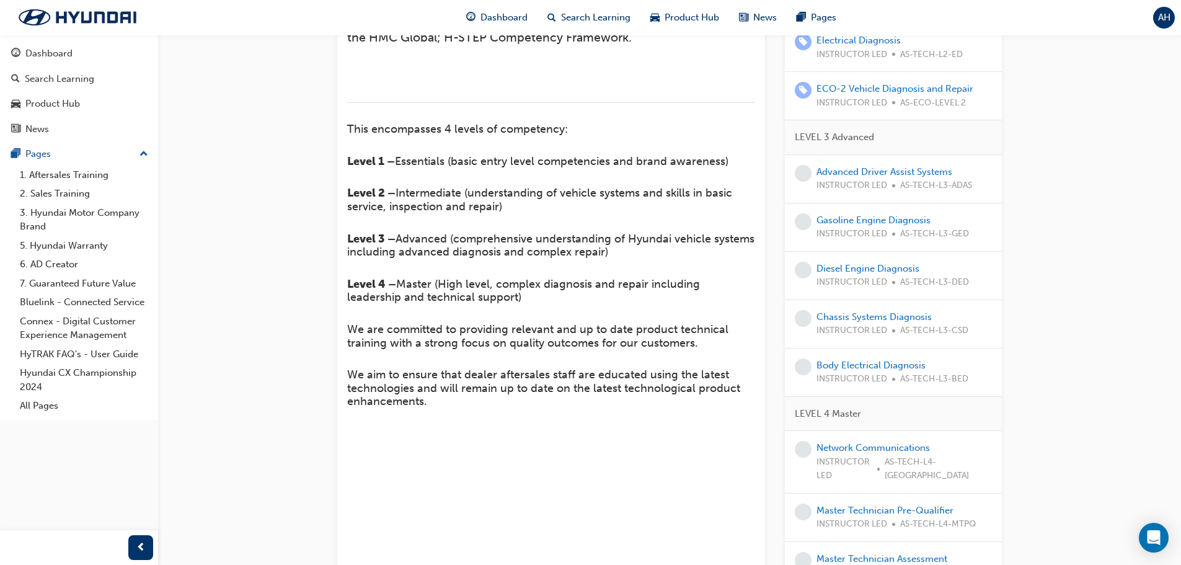
click at [1103, 260] on div "Hyundai Technician H-STEP Learning search page Learning plan detail page Hyunda…" at bounding box center [669, 187] width 1023 height 925
click at [920, 177] on link "Advanced Driver Assist Systems" at bounding box center [885, 171] width 136 height 11
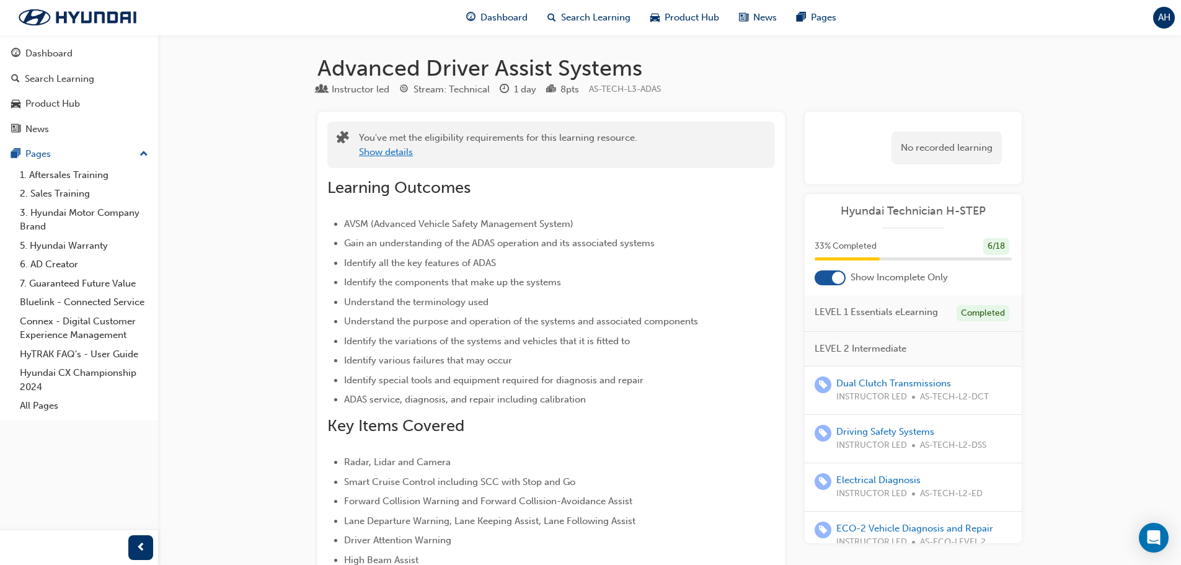
click at [398, 153] on button "Show details" at bounding box center [386, 152] width 54 height 14
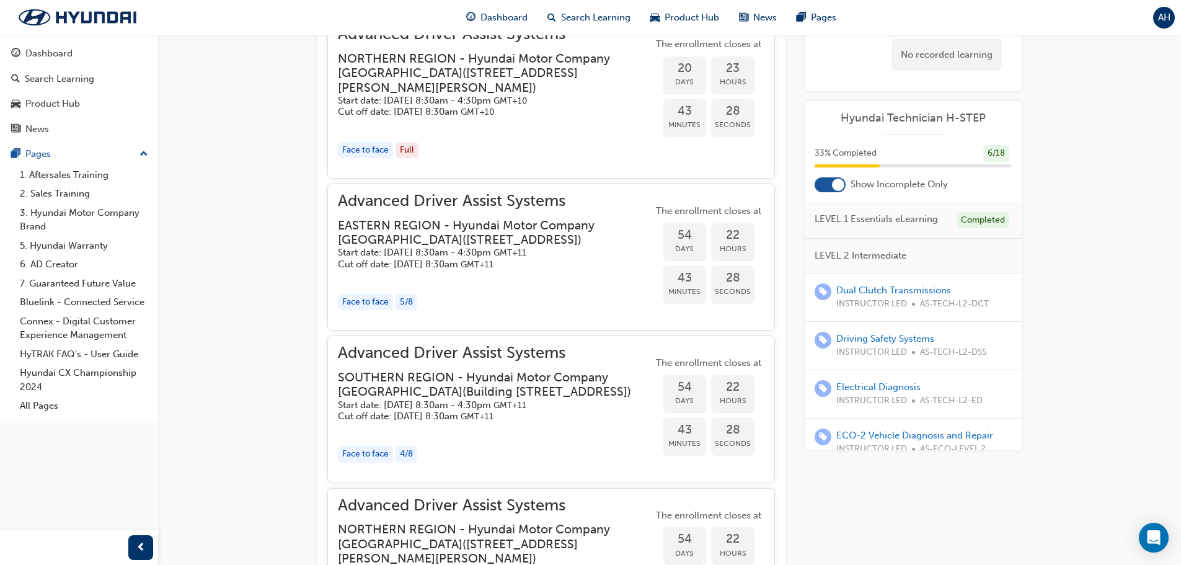
scroll to position [1701, 0]
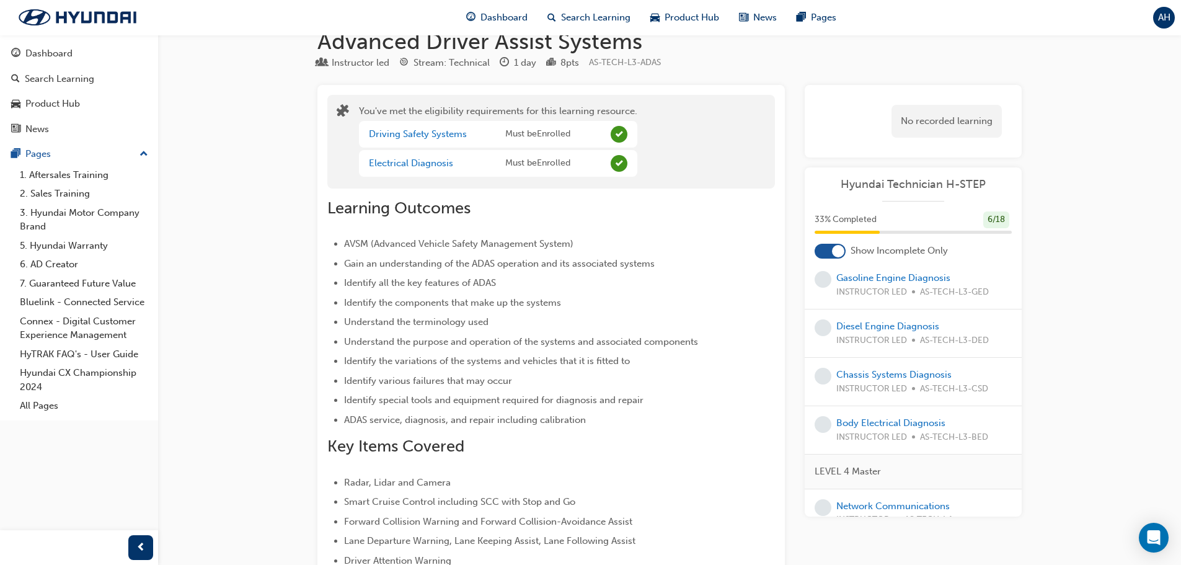
scroll to position [372, 0]
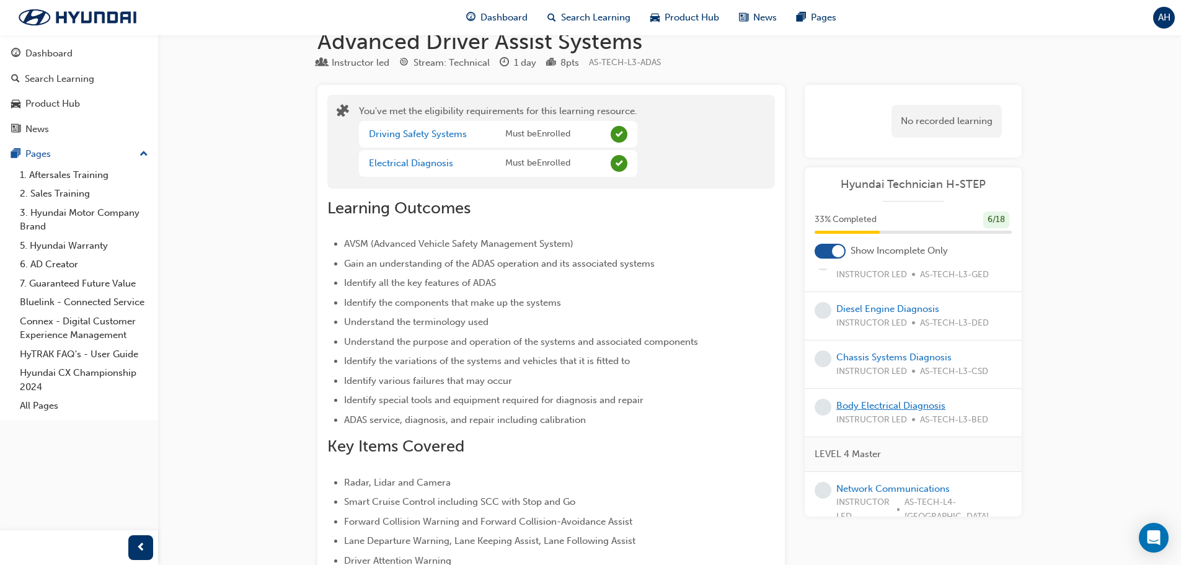
click at [915, 402] on link "Body Electrical Diagnosis" at bounding box center [891, 405] width 109 height 11
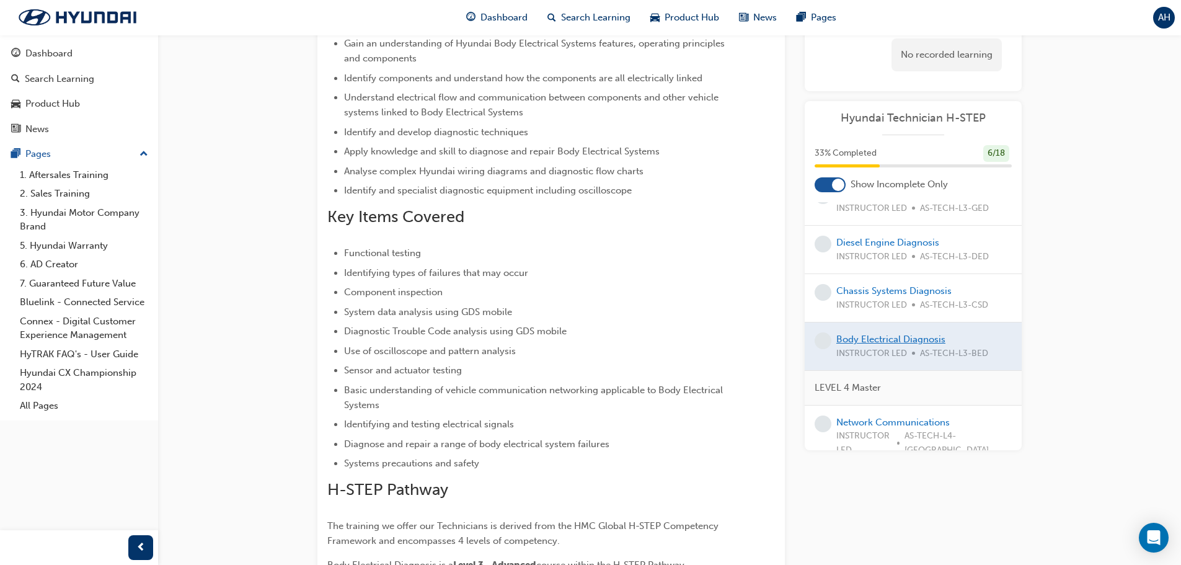
scroll to position [186, 0]
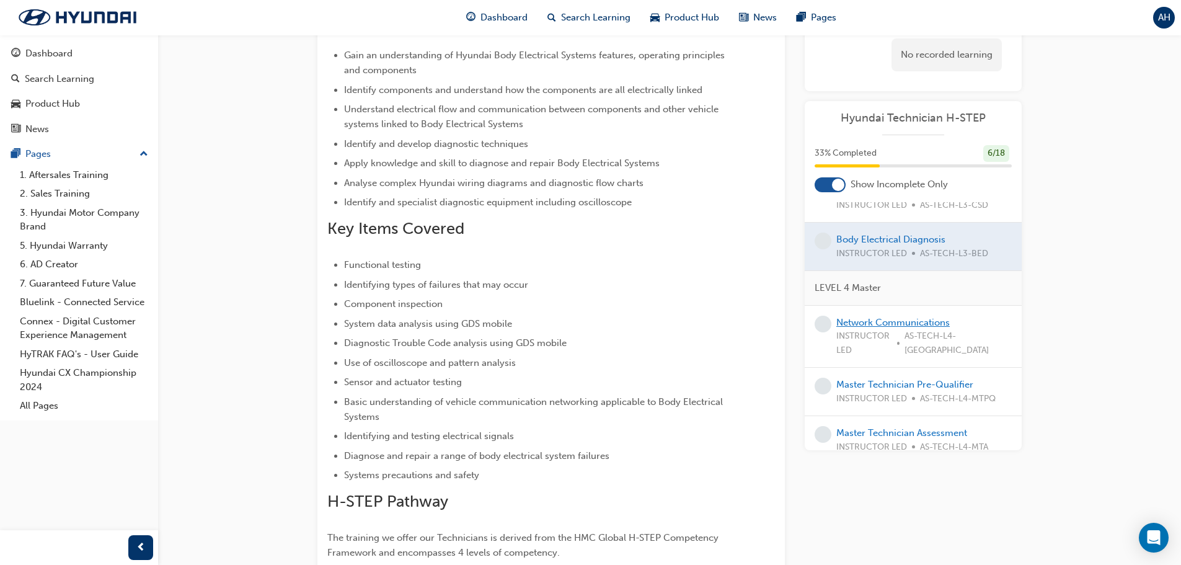
scroll to position [473, 0]
click at [871, 320] on link "Network Communications" at bounding box center [893, 321] width 113 height 11
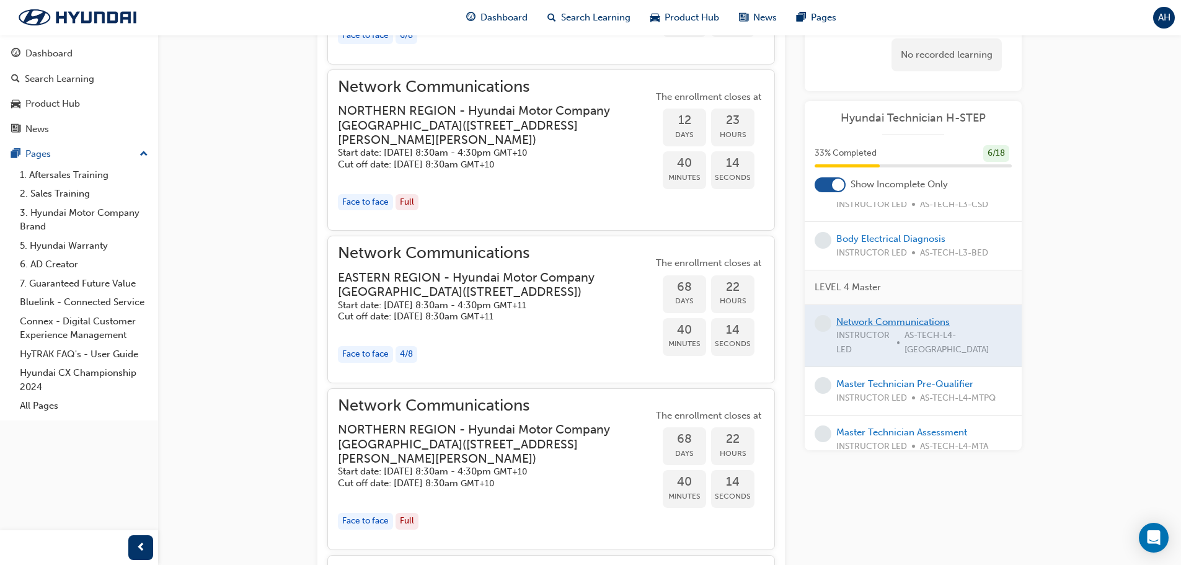
scroll to position [1364, 0]
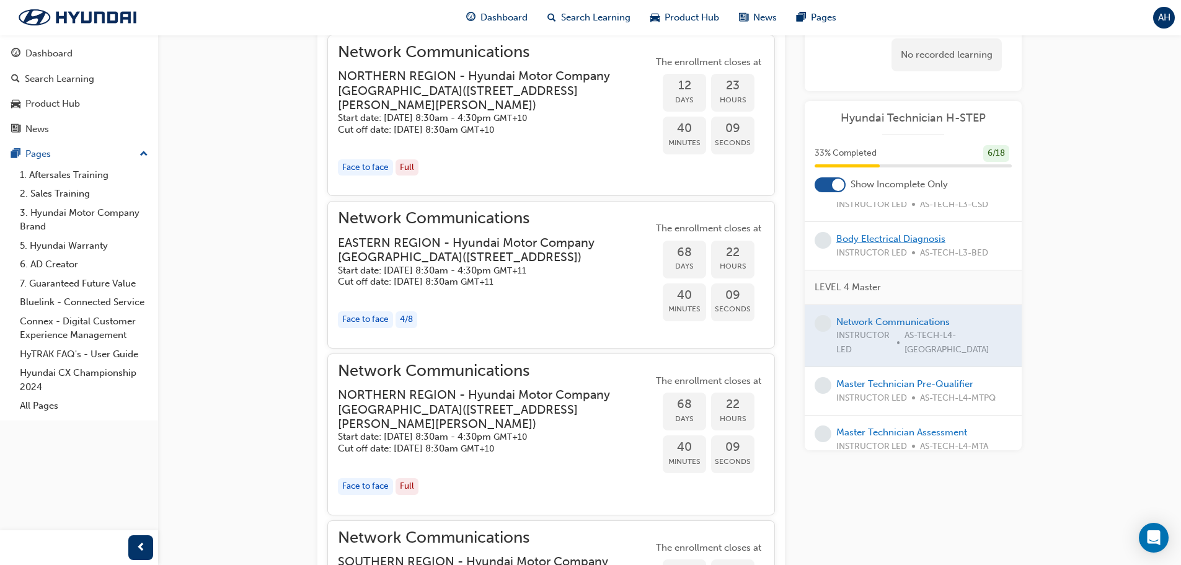
click at [896, 237] on link "Body Electrical Diagnosis" at bounding box center [891, 238] width 109 height 11
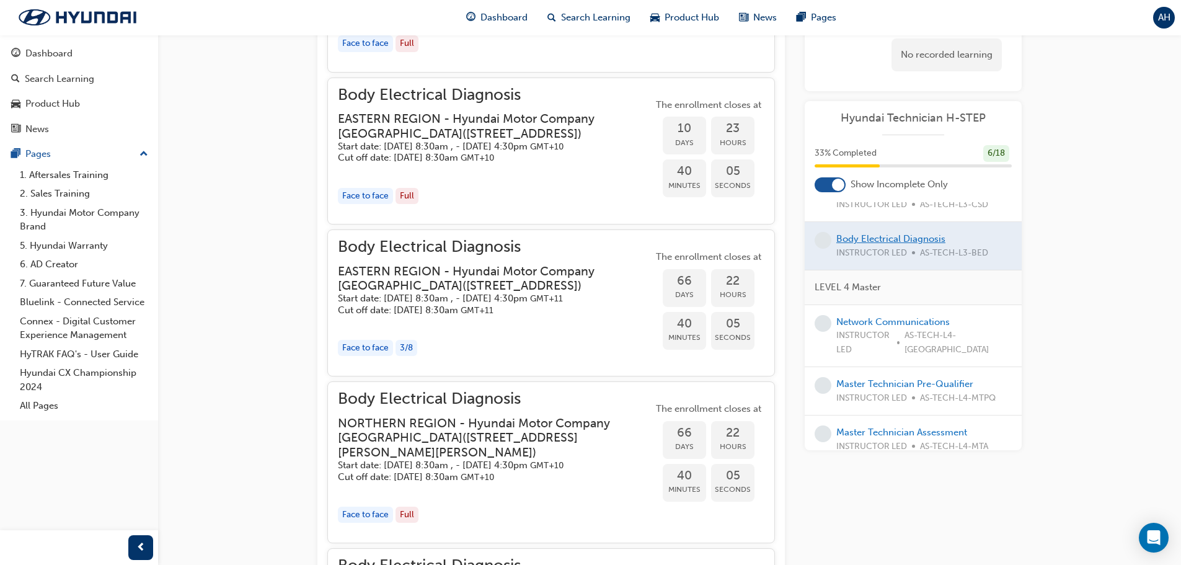
scroll to position [1313, 0]
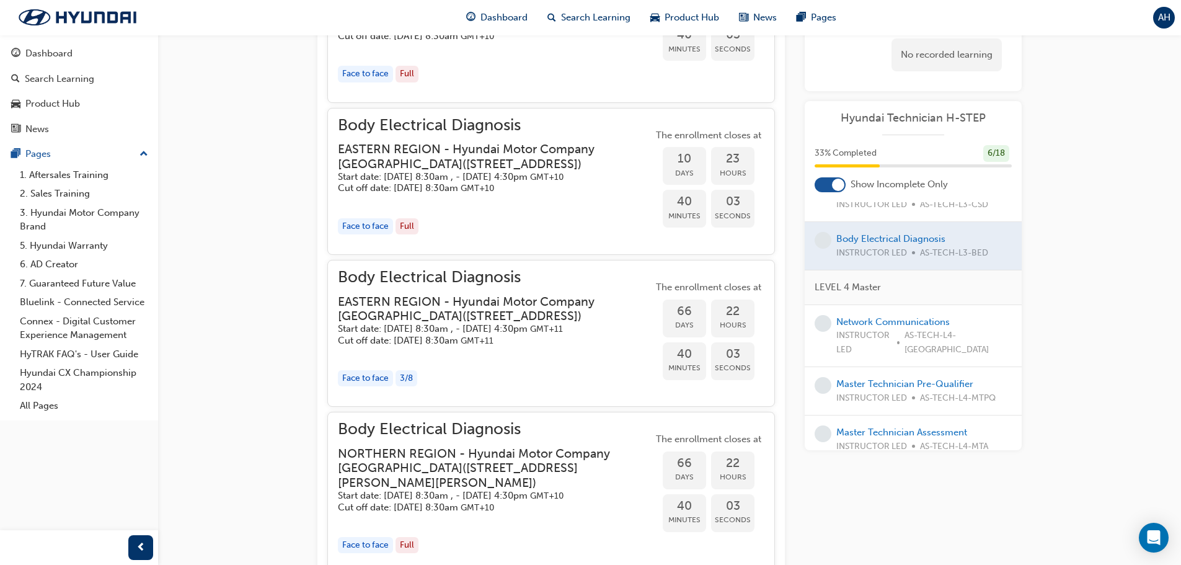
click at [884, 377] on div "Master Technician Pre-Qualifier INSTRUCTOR LED AS-TECH-L4-MTPQ" at bounding box center [916, 391] width 159 height 28
click at [884, 378] on link "Master Technician Pre-Qualifier" at bounding box center [905, 383] width 137 height 11
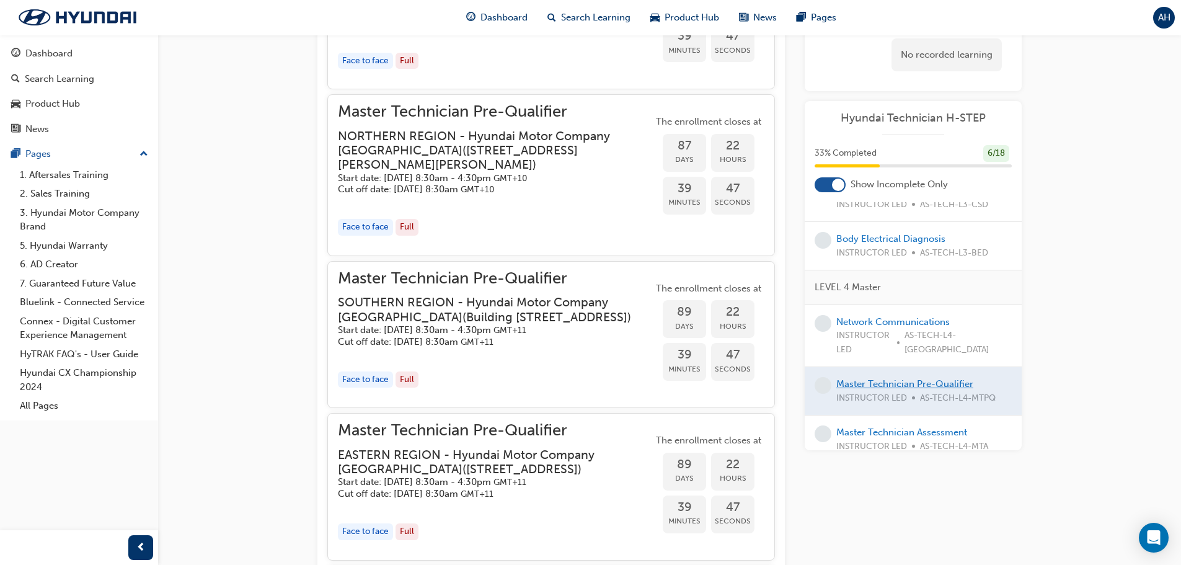
scroll to position [1255, 0]
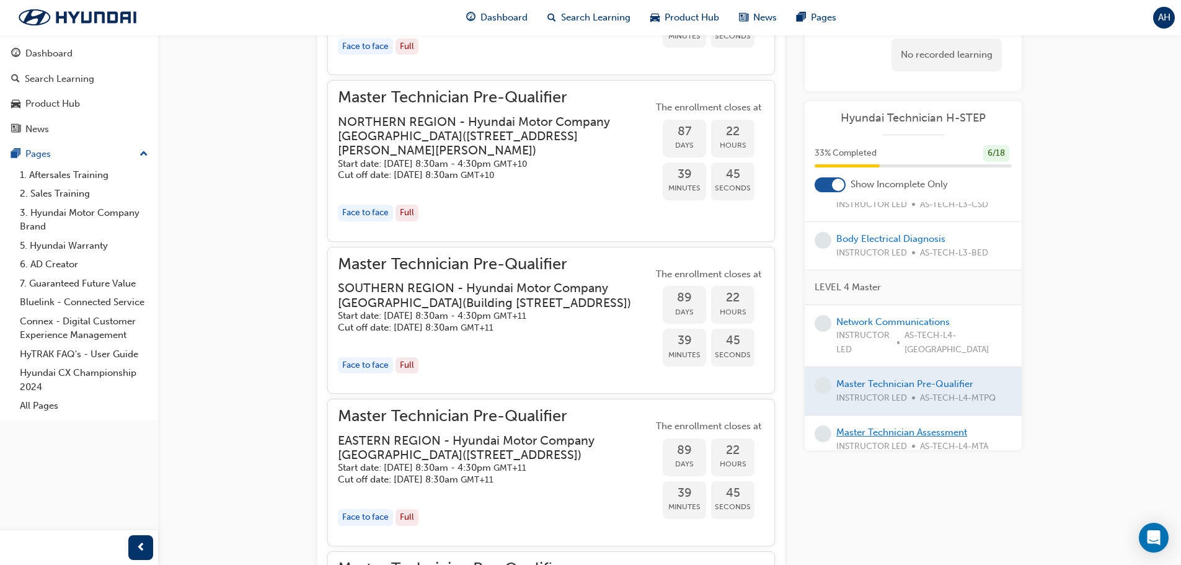
click at [916, 427] on link "Master Technician Assessment" at bounding box center [902, 432] width 131 height 11
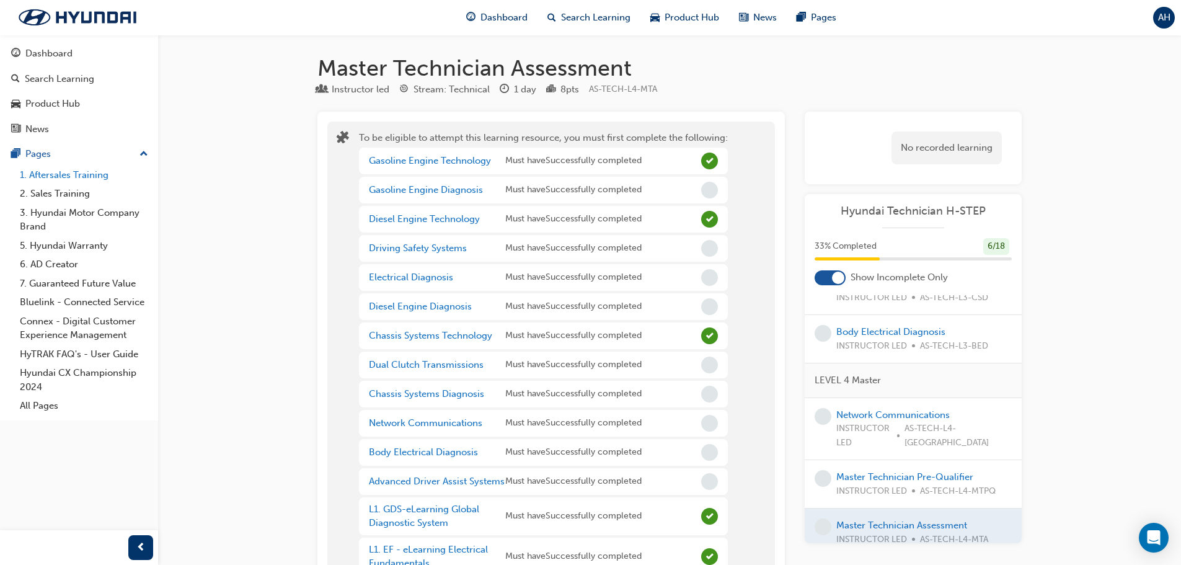
drag, startPoint x: 104, startPoint y: 173, endPoint x: 118, endPoint y: 176, distance: 14.6
click at [104, 173] on link "1. Aftersales Training" at bounding box center [84, 175] width 138 height 19
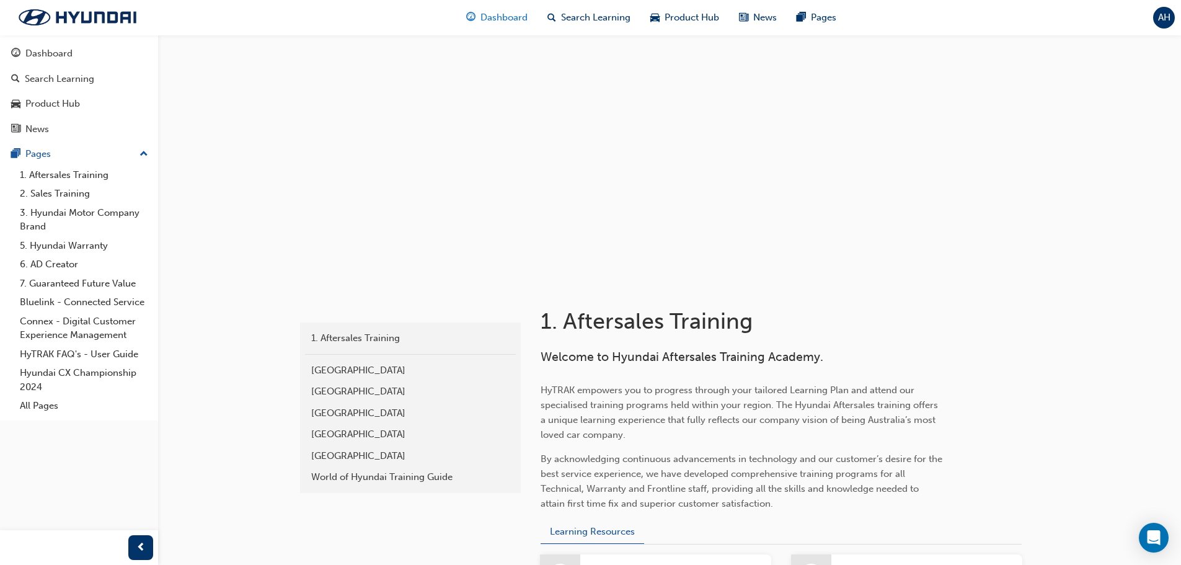
click at [520, 16] on span "Dashboard" at bounding box center [504, 18] width 47 height 14
